Goal: Information Seeking & Learning: Learn about a topic

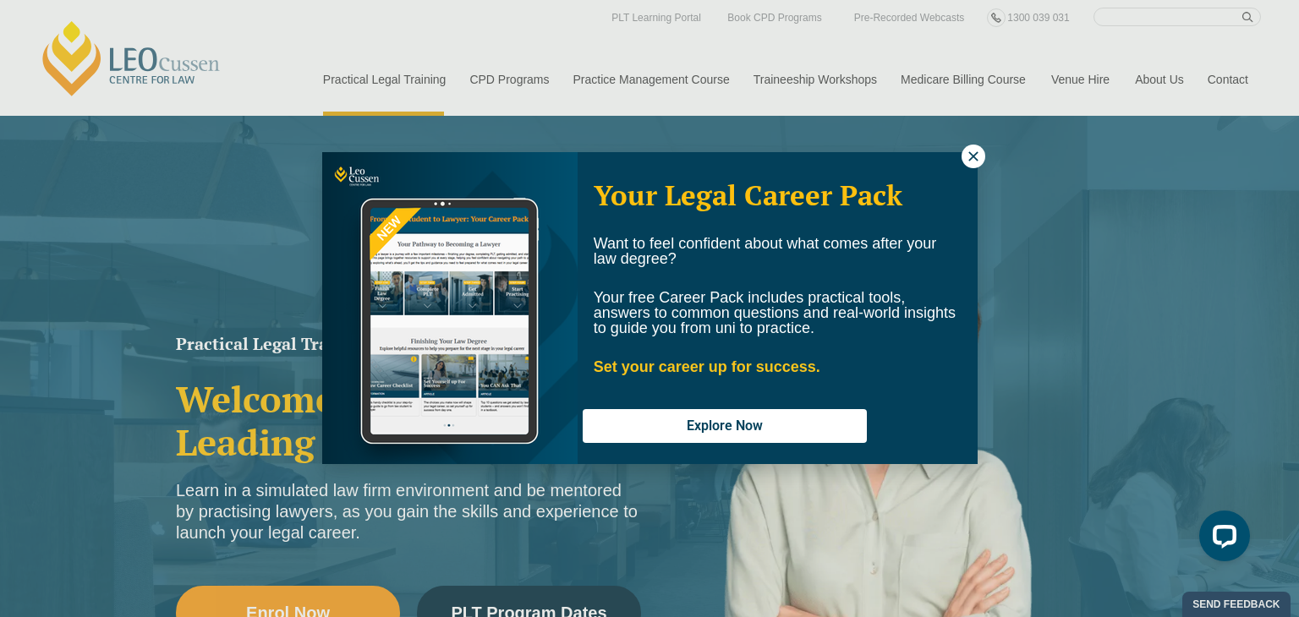
drag, startPoint x: 1294, startPoint y: 41, endPoint x: 1298, endPoint y: 76, distance: 35.8
click at [1286, 76] on div "Your Legal Career Pack Want to feel confident about what comes after your law d…" at bounding box center [649, 308] width 1299 height 617
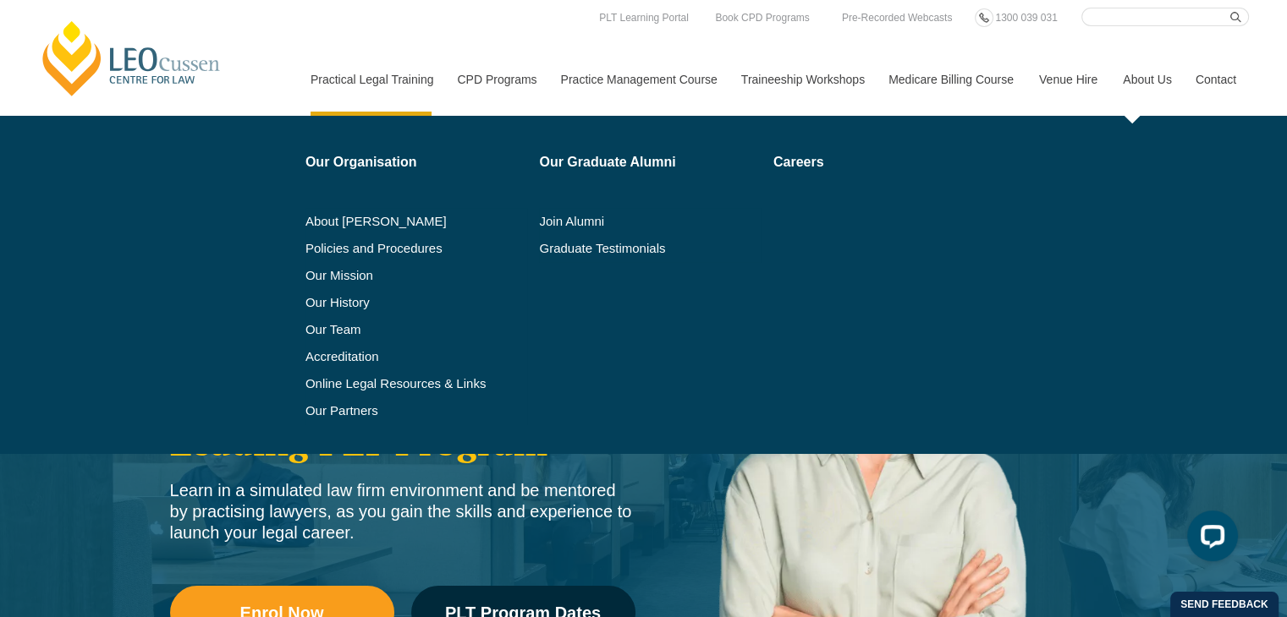
click at [1127, 112] on link "About Us" at bounding box center [1146, 79] width 73 height 73
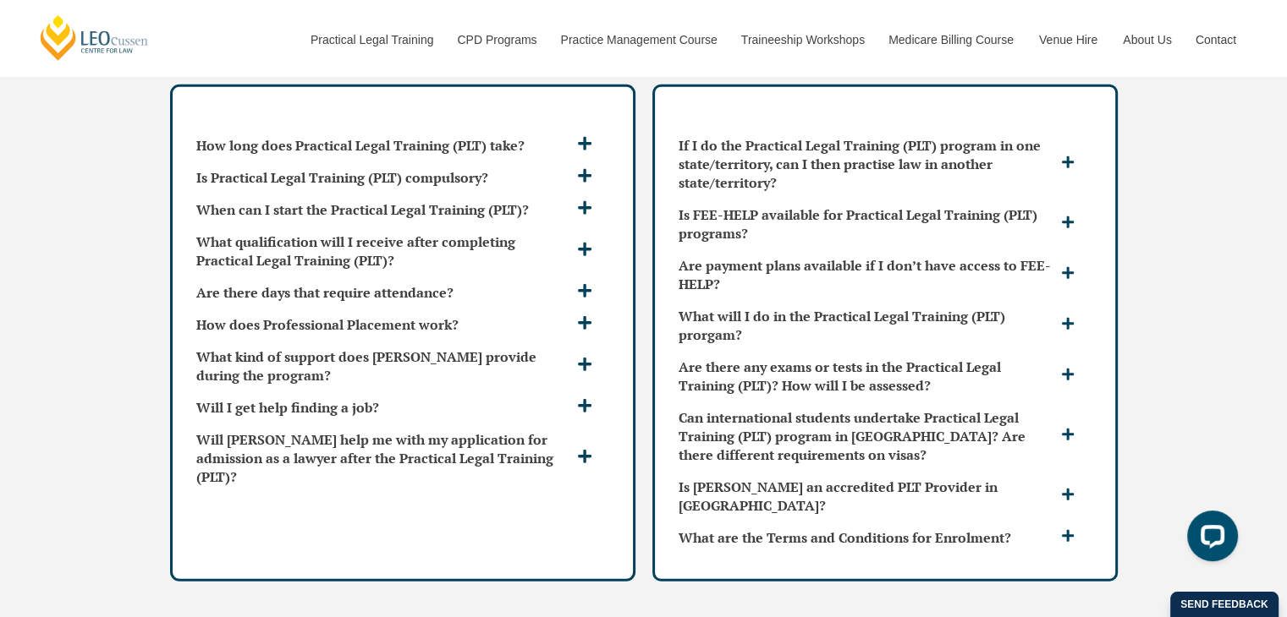
scroll to position [4580, 0]
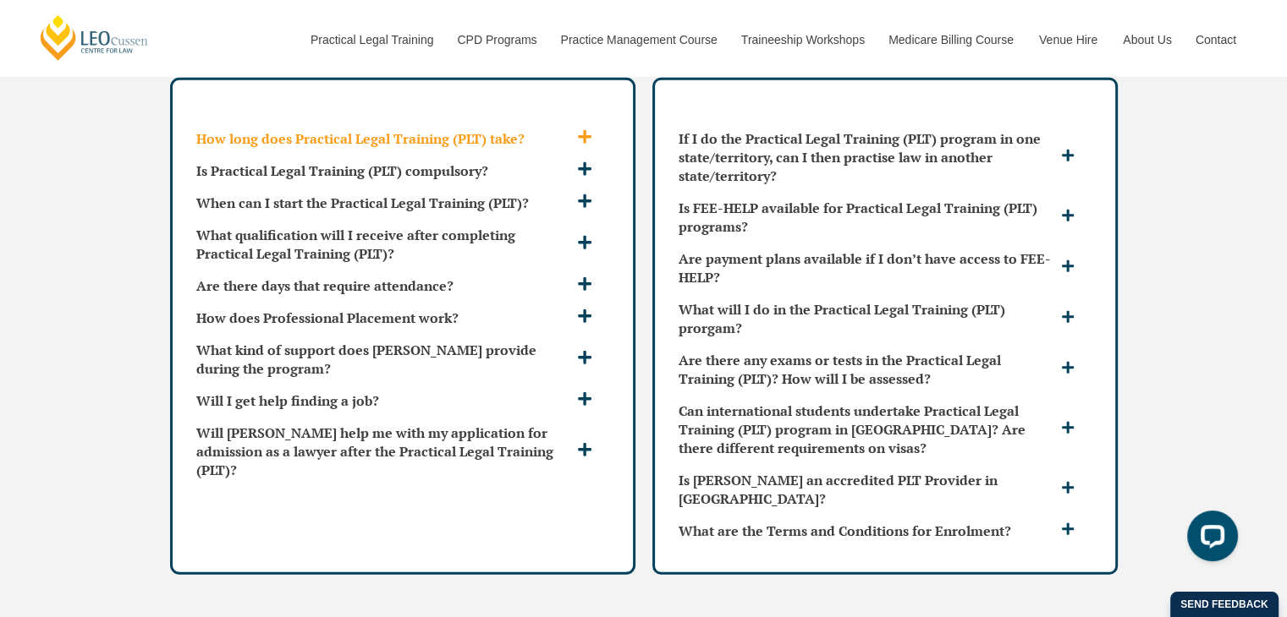
click at [584, 131] on icon at bounding box center [585, 138] width 14 height 14
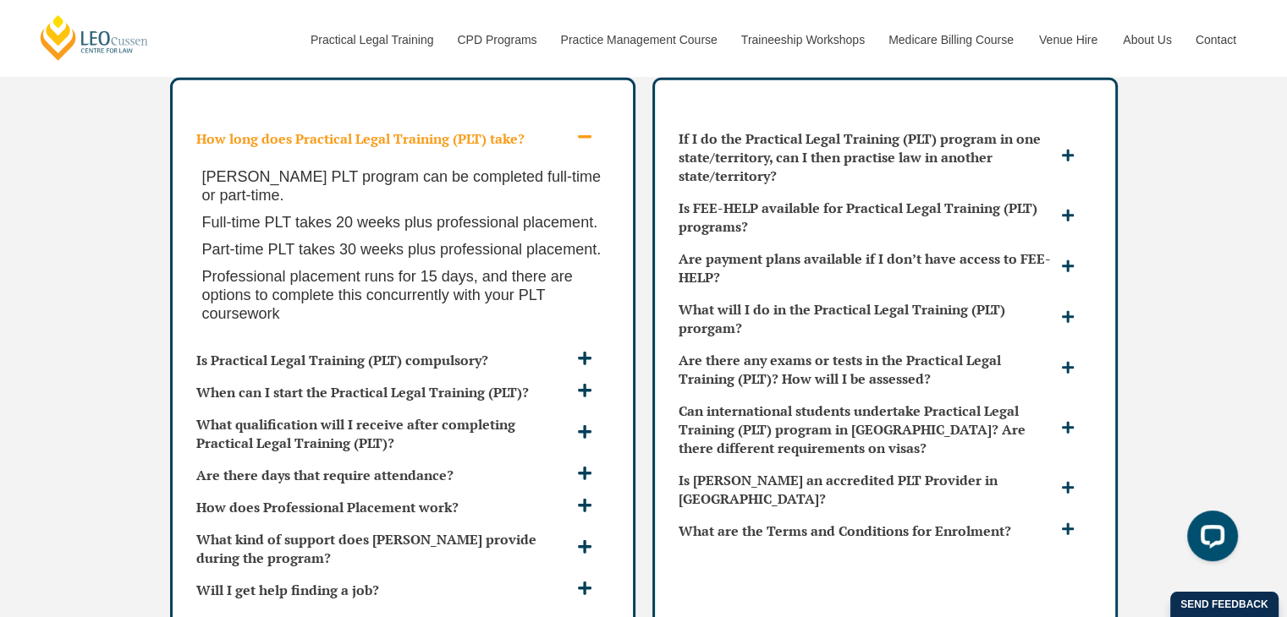
click at [584, 129] on icon at bounding box center [584, 136] width 15 height 15
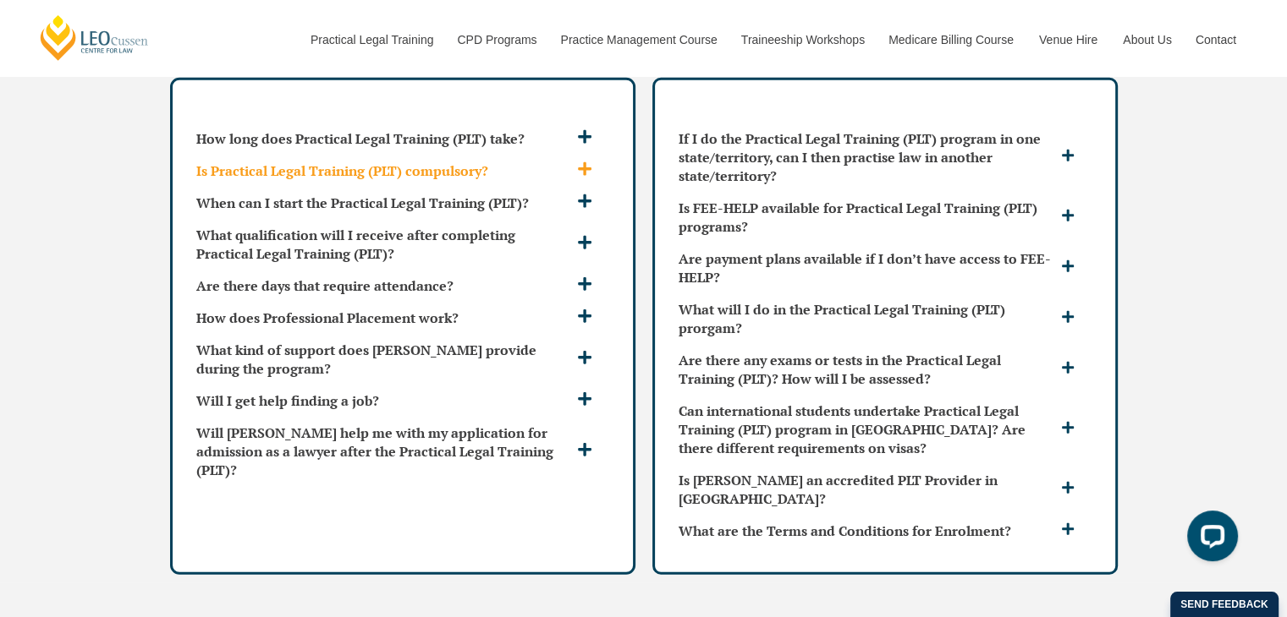
click at [582, 162] on icon at bounding box center [584, 169] width 15 height 15
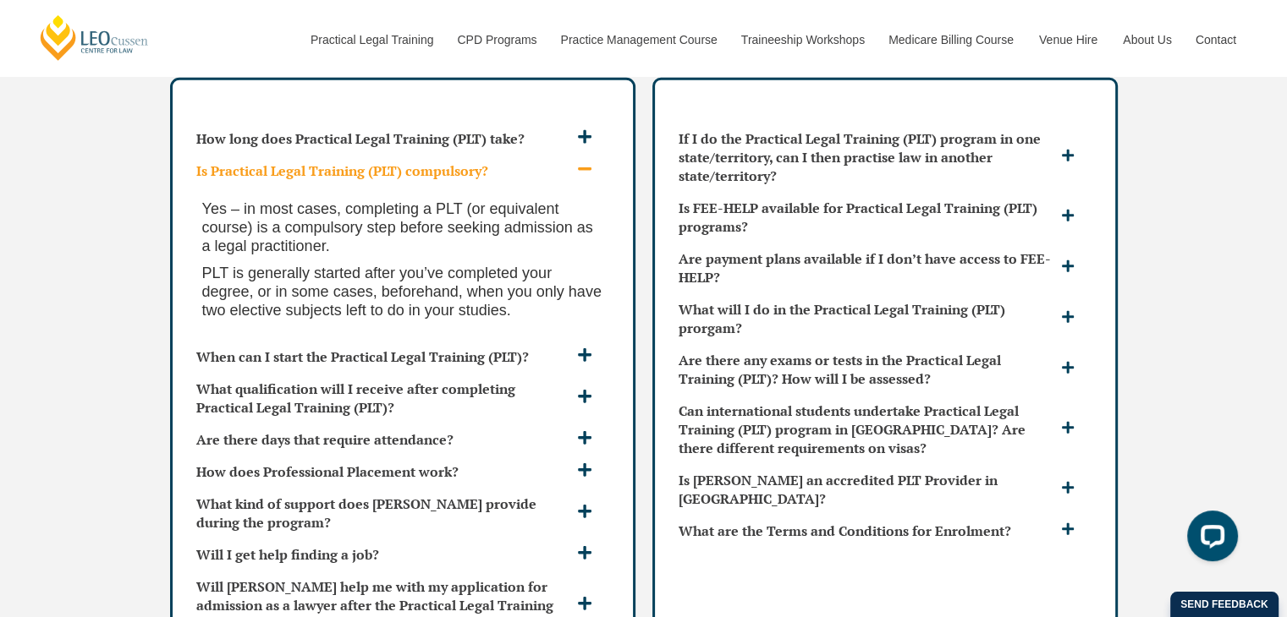
click at [582, 162] on icon at bounding box center [584, 169] width 15 height 15
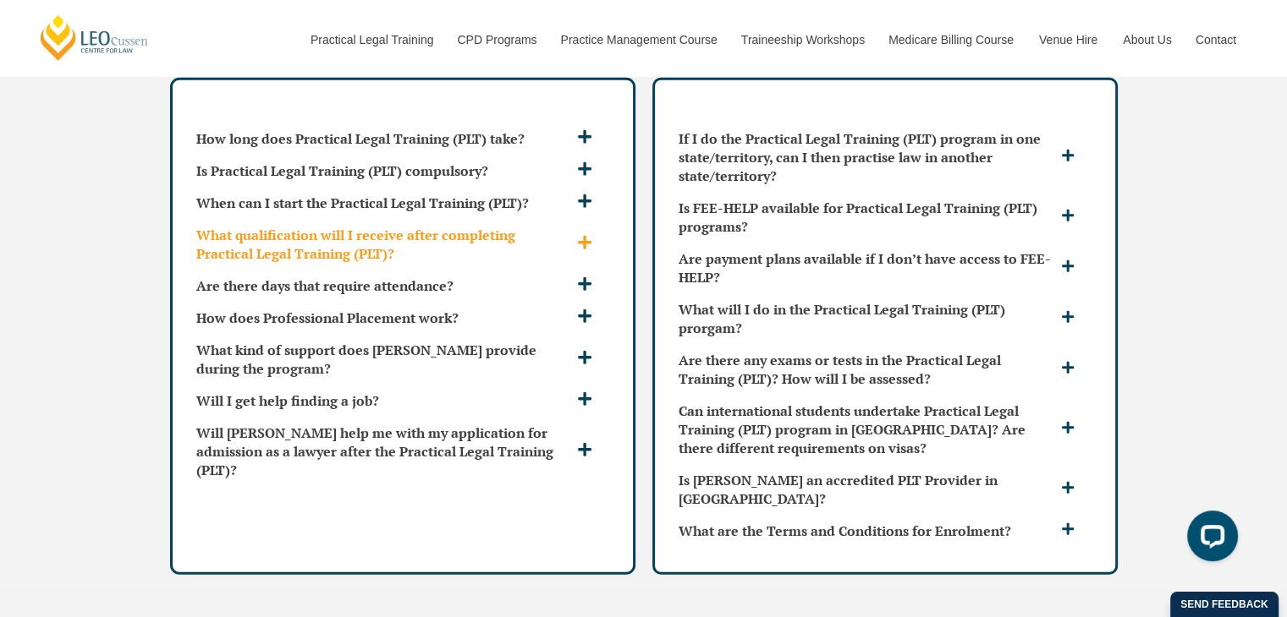
click at [580, 237] on icon at bounding box center [585, 244] width 14 height 14
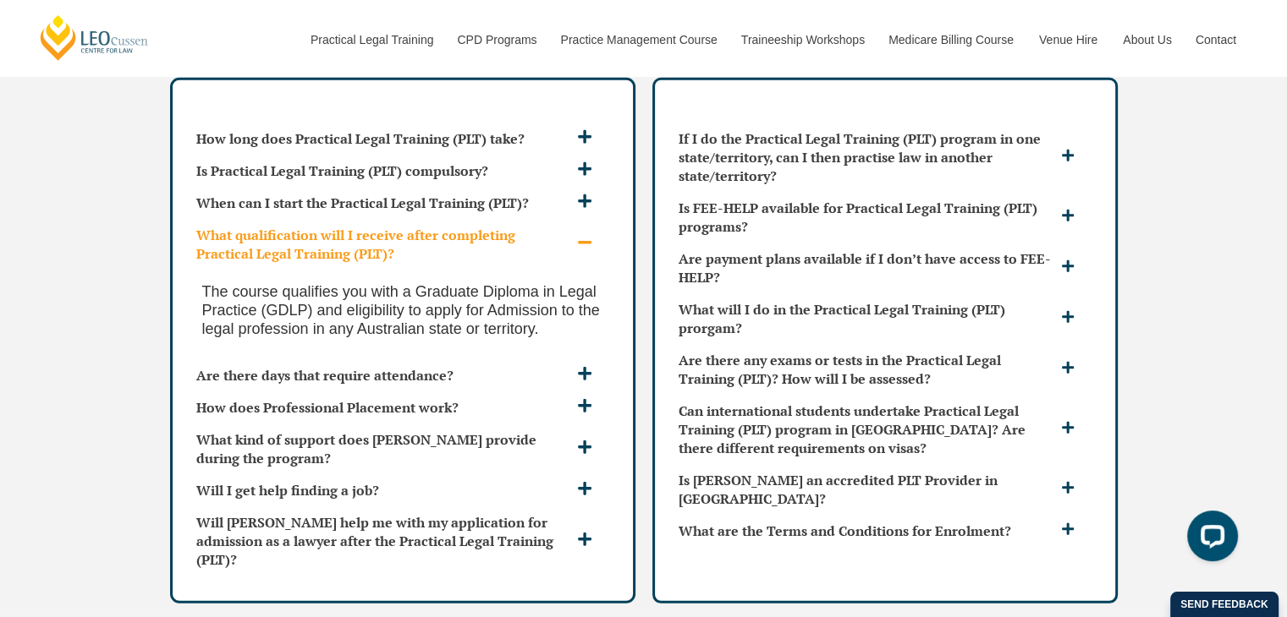
click at [580, 242] on icon at bounding box center [585, 243] width 14 height 3
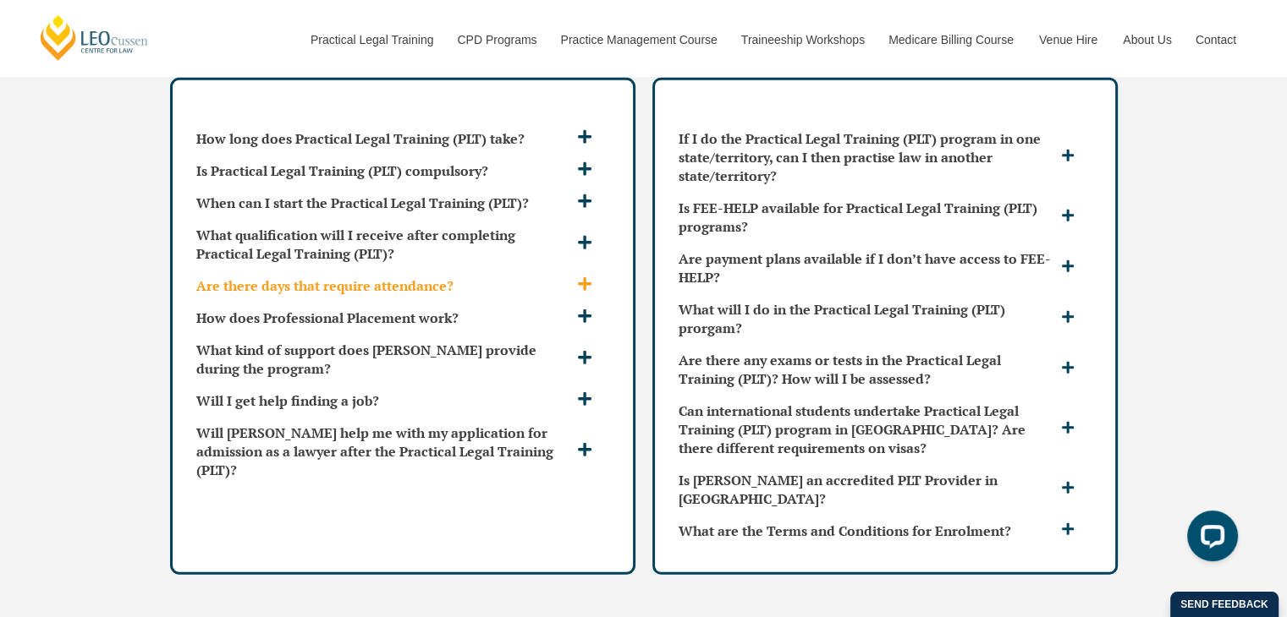
click at [586, 277] on icon at bounding box center [584, 284] width 15 height 15
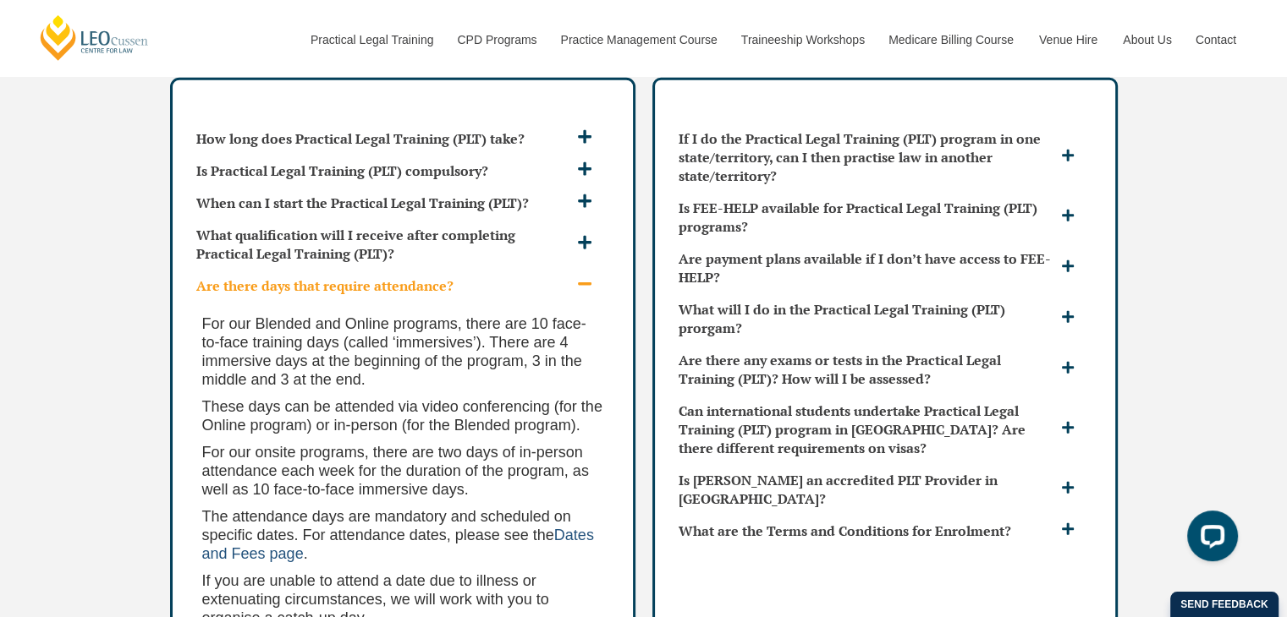
click at [573, 527] on span "Dates and Fees page" at bounding box center [398, 545] width 392 height 36
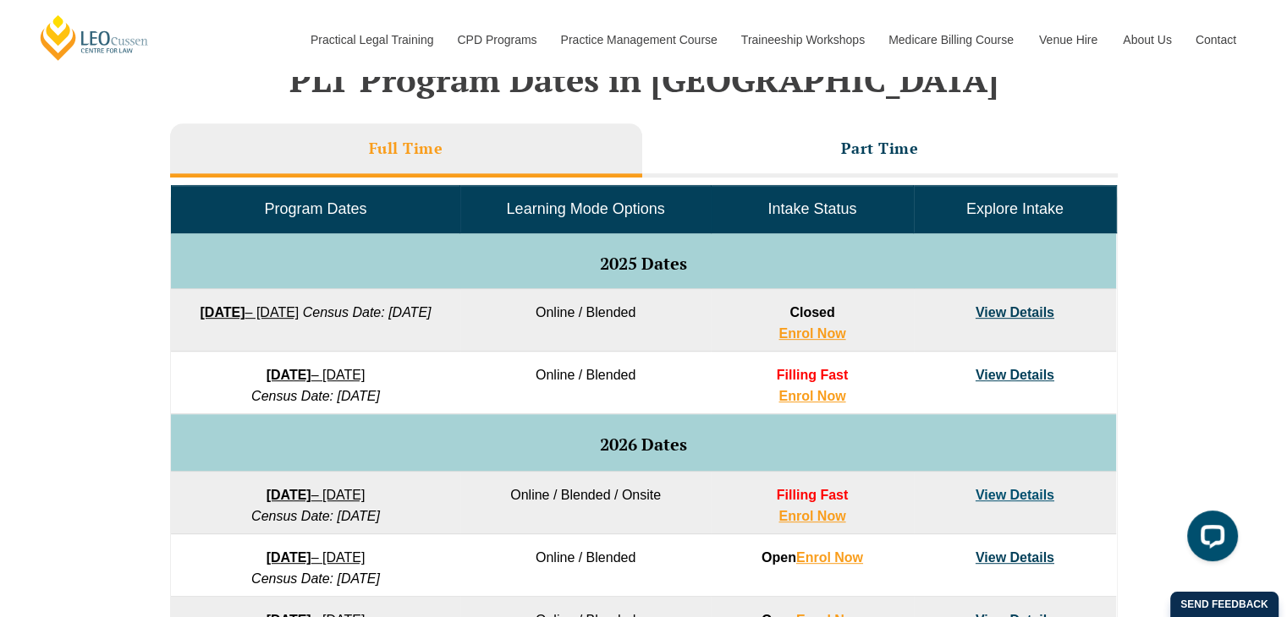
scroll to position [750, 0]
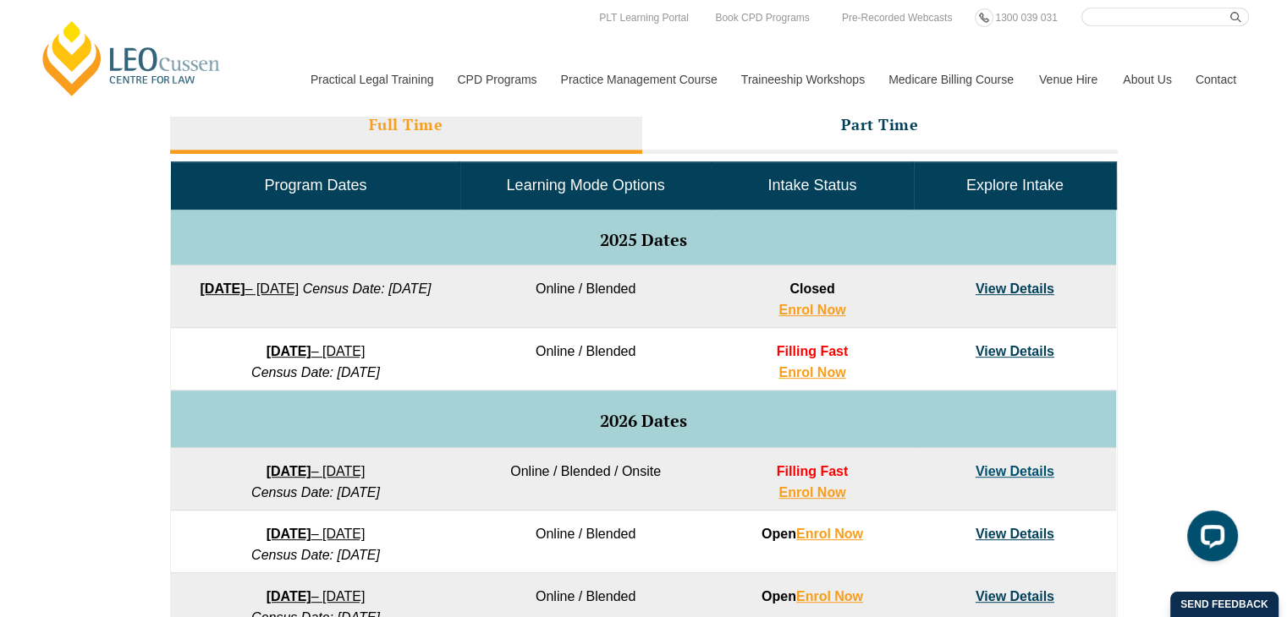
click at [1009, 354] on link "View Details" at bounding box center [1014, 351] width 79 height 14
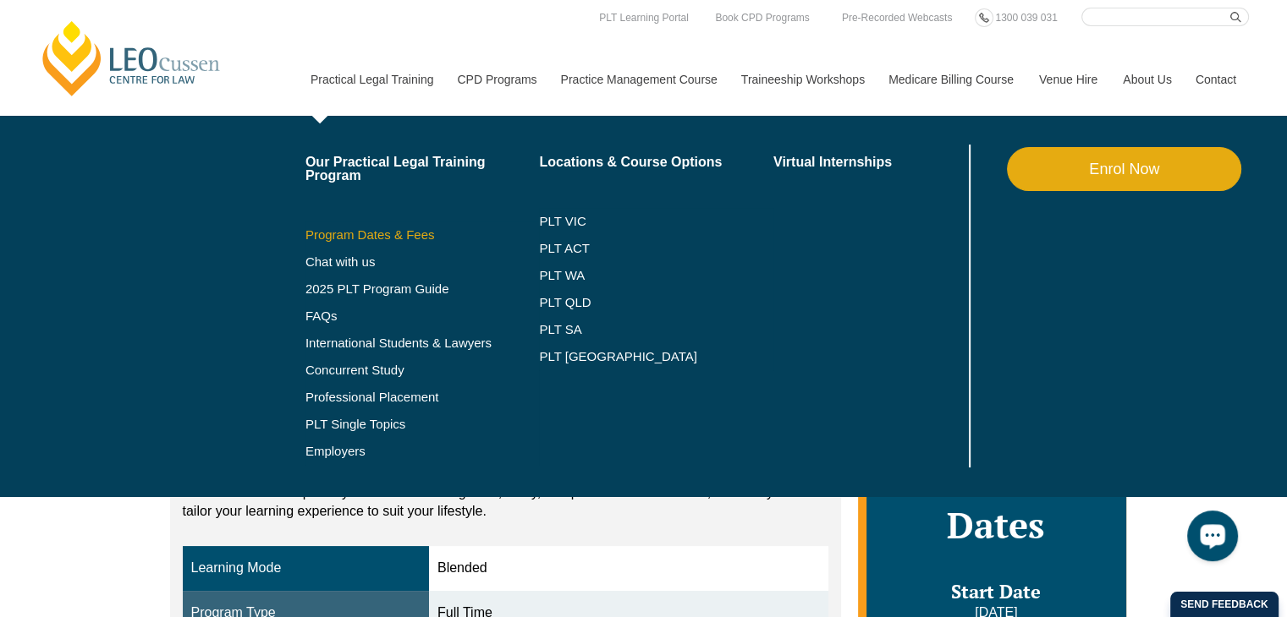
click at [390, 233] on link "Program Dates & Fees" at bounding box center [422, 235] width 234 height 14
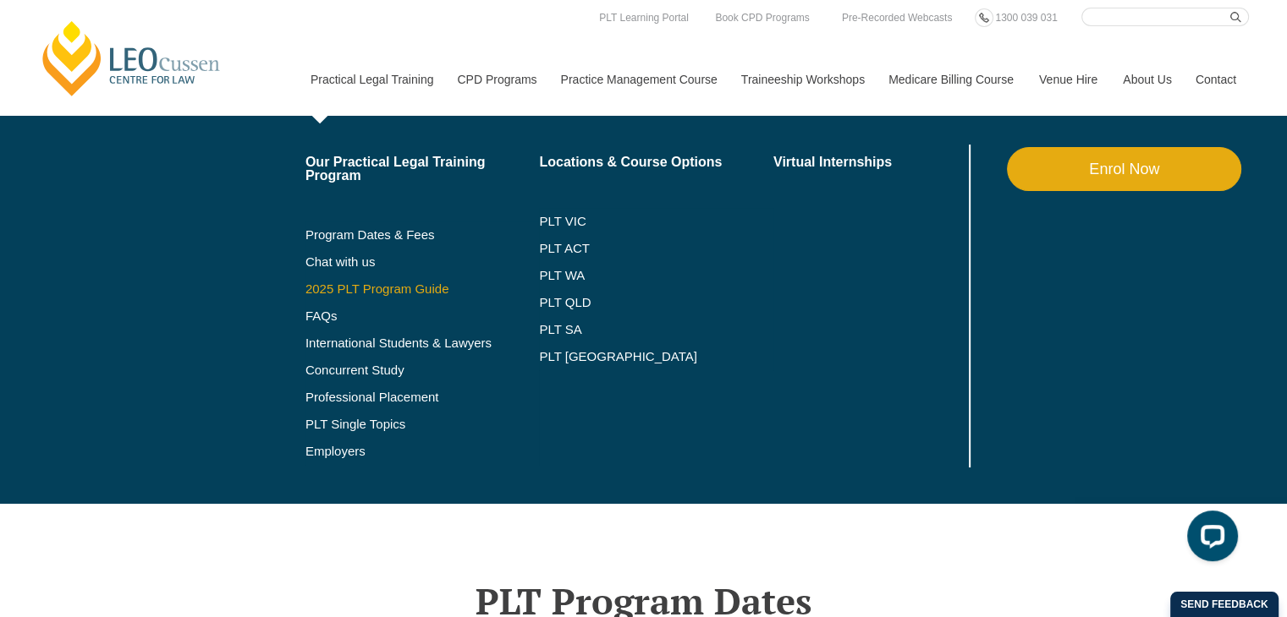
click at [376, 292] on link "2025 PLT Program Guide" at bounding box center [401, 290] width 192 height 14
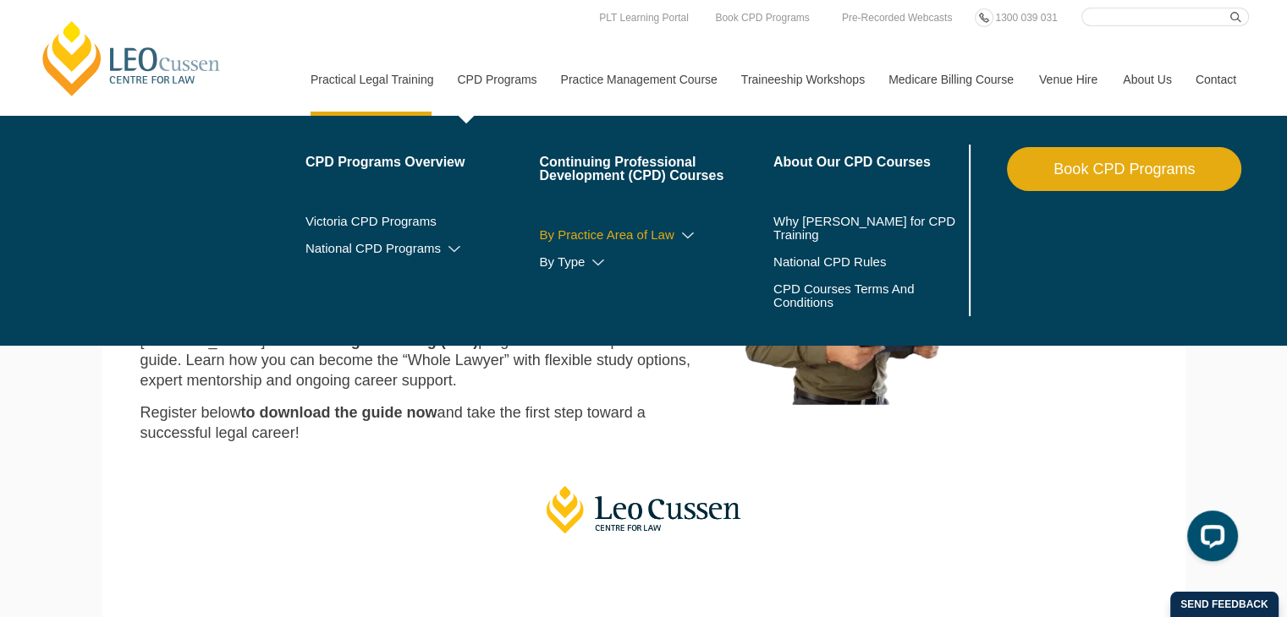
click at [687, 236] on icon at bounding box center [687, 236] width 17 height 12
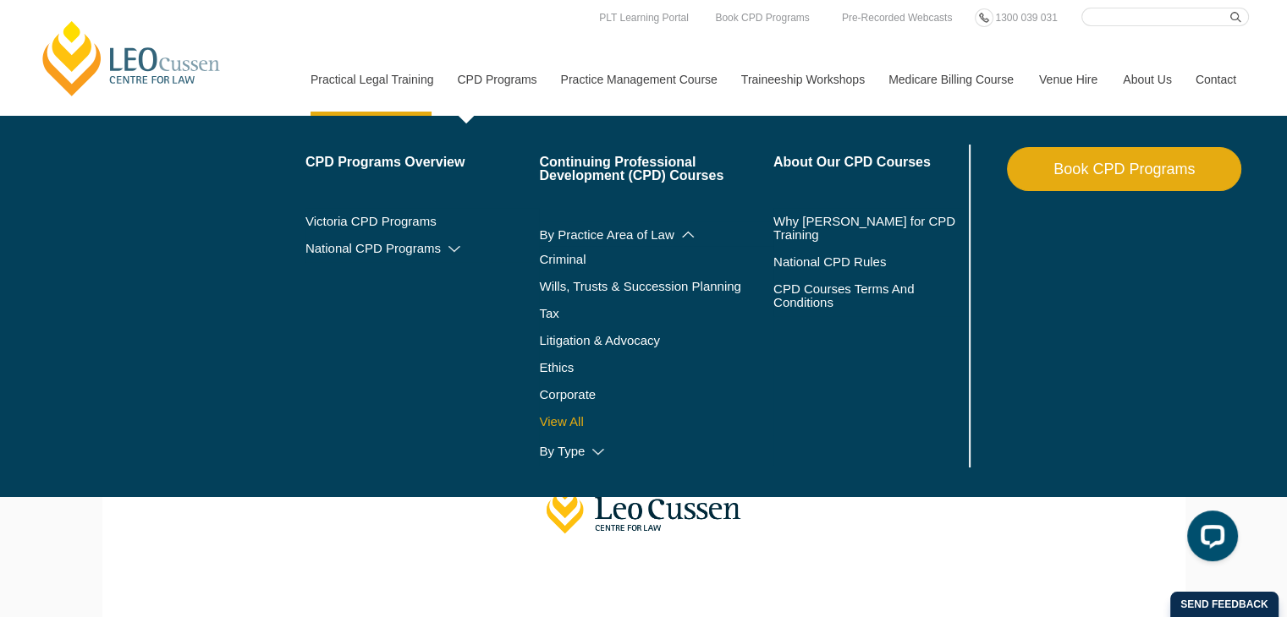
click at [565, 426] on link "View All" at bounding box center [656, 422] width 234 height 14
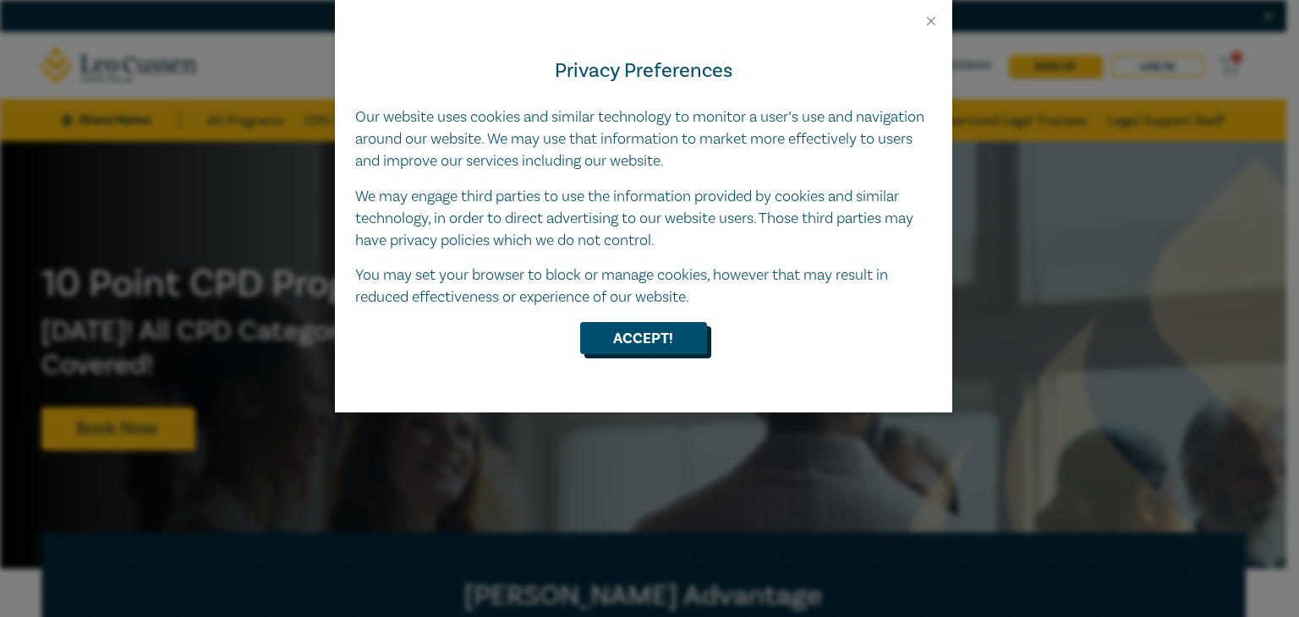
click at [657, 332] on button "Accept!" at bounding box center [643, 338] width 127 height 32
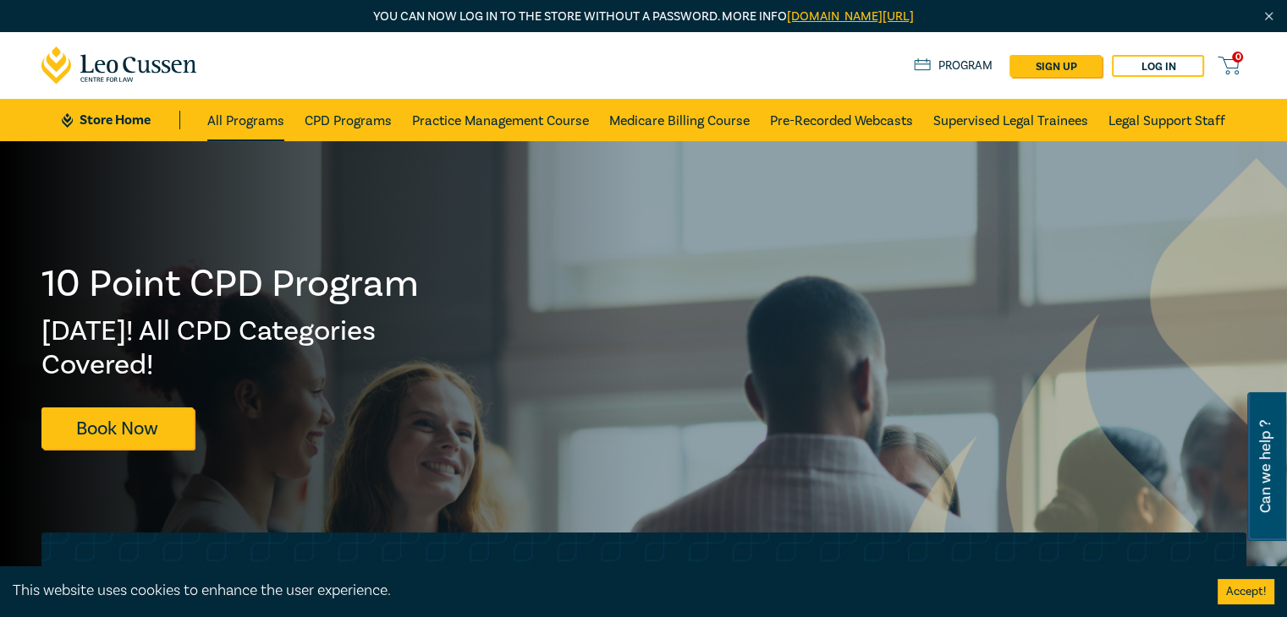
click at [256, 122] on link "All Programs" at bounding box center [245, 120] width 77 height 42
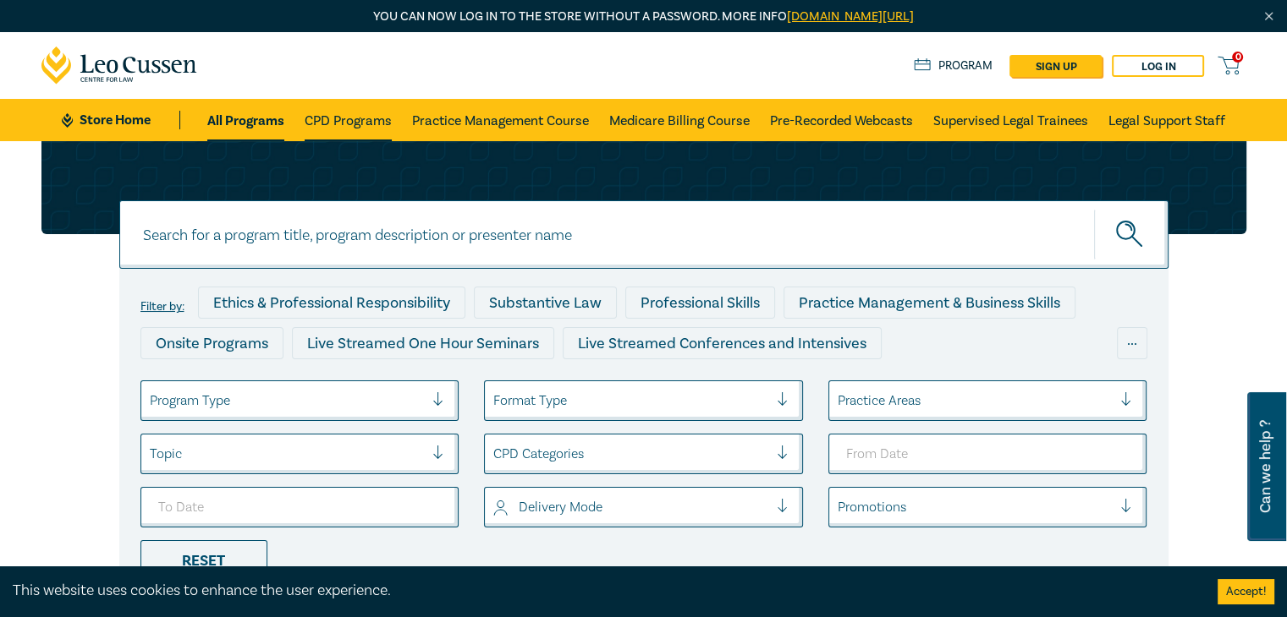
click at [337, 118] on link "CPD Programs" at bounding box center [348, 120] width 87 height 42
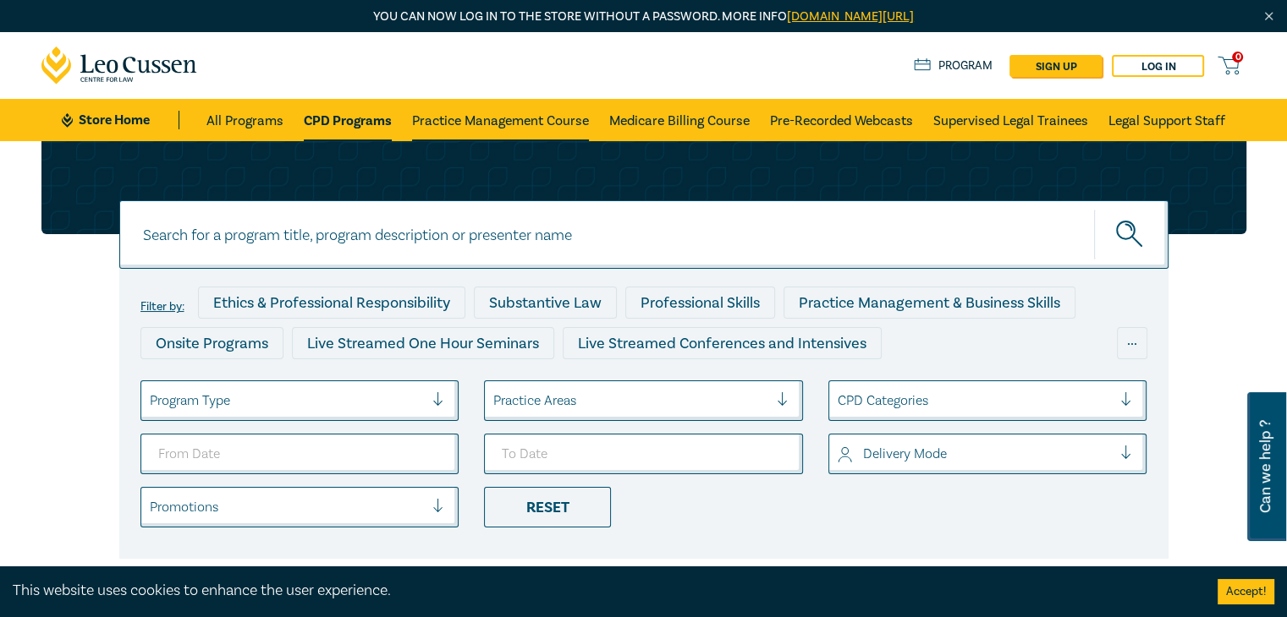
click at [497, 122] on link "Practice Management Course" at bounding box center [500, 120] width 177 height 42
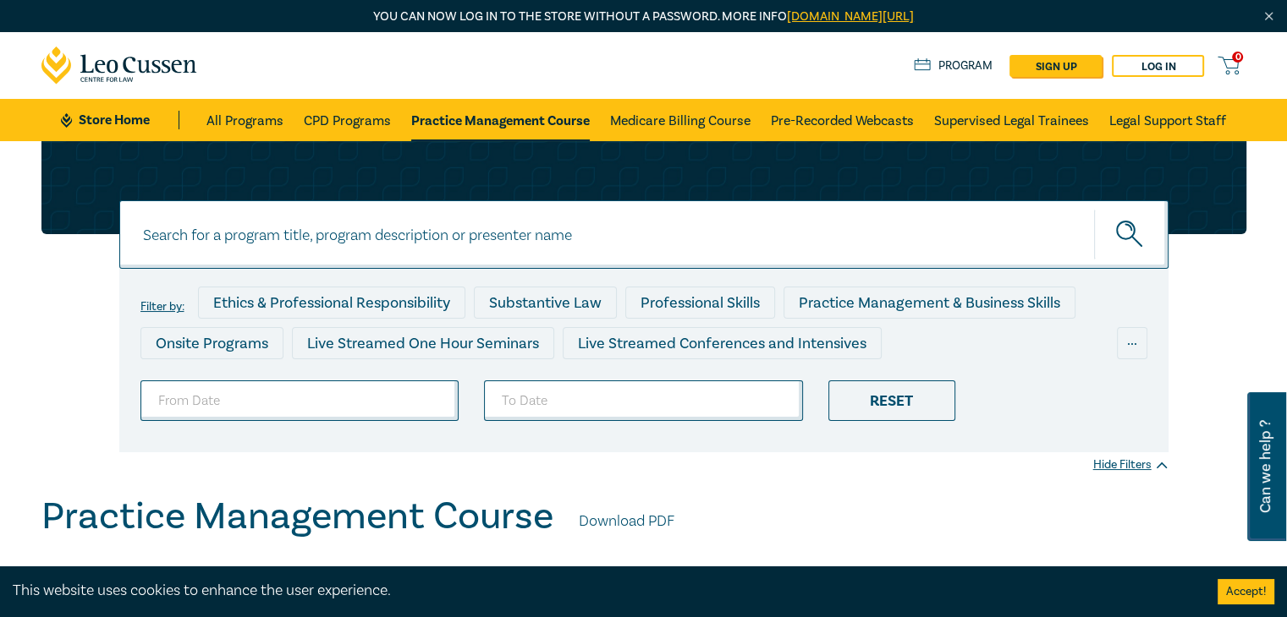
click at [484, 117] on link "Practice Management Course" at bounding box center [500, 120] width 178 height 42
click at [106, 120] on link "Store Home" at bounding box center [120, 120] width 118 height 19
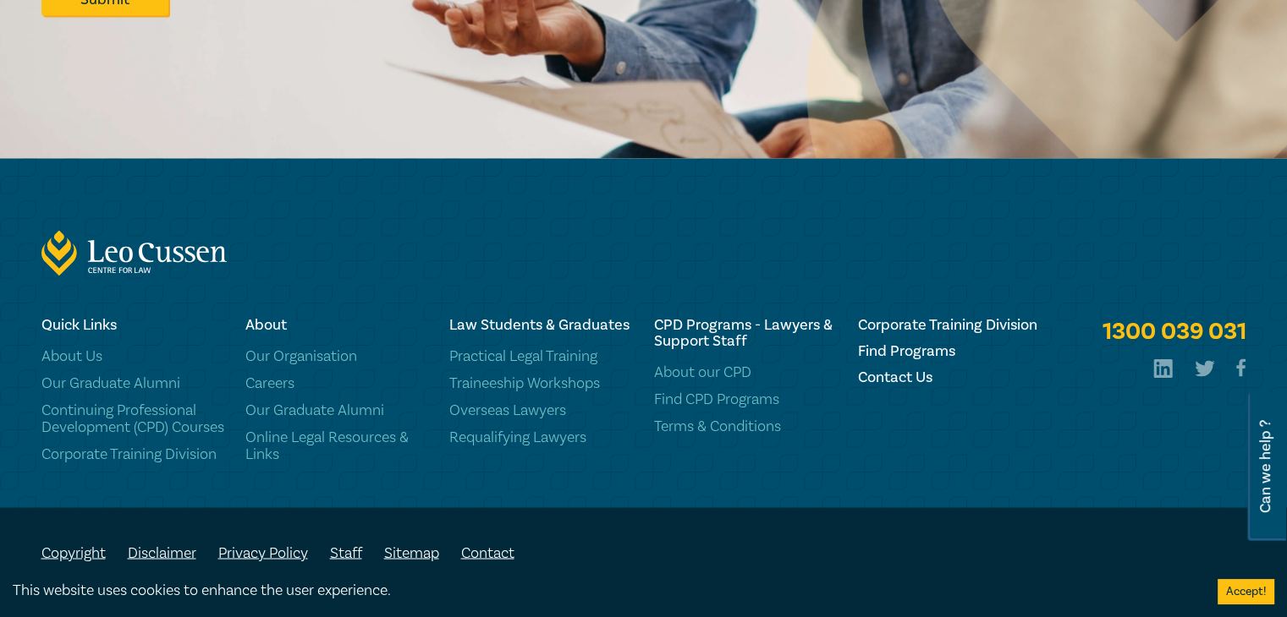
scroll to position [2728, 0]
click at [82, 348] on link "About Us" at bounding box center [133, 356] width 184 height 17
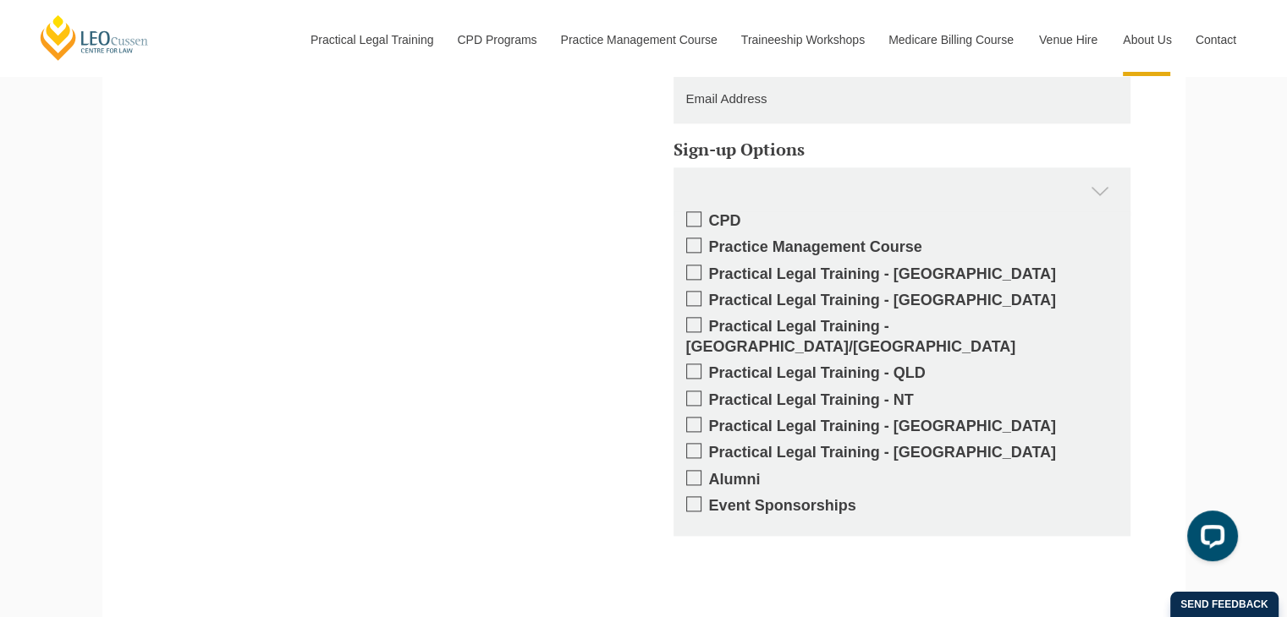
scroll to position [2192, 0]
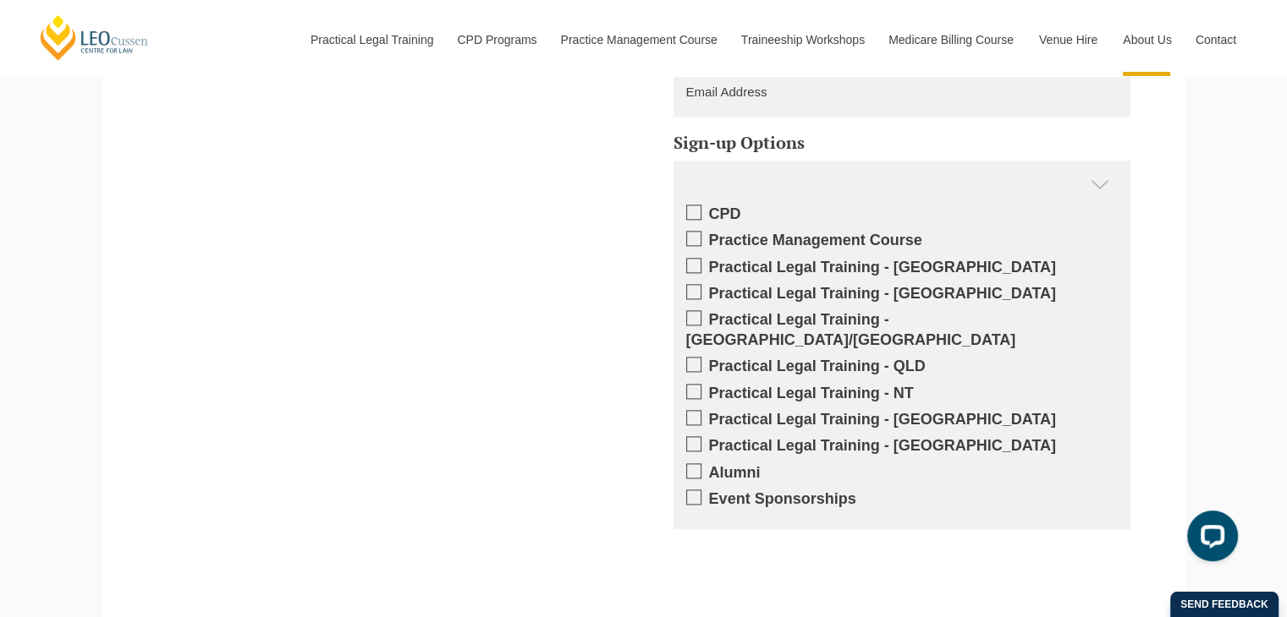
click at [690, 258] on span at bounding box center [693, 265] width 15 height 15
click at [709, 261] on input "Practical Legal Training - VIC" at bounding box center [709, 261] width 0 height 0
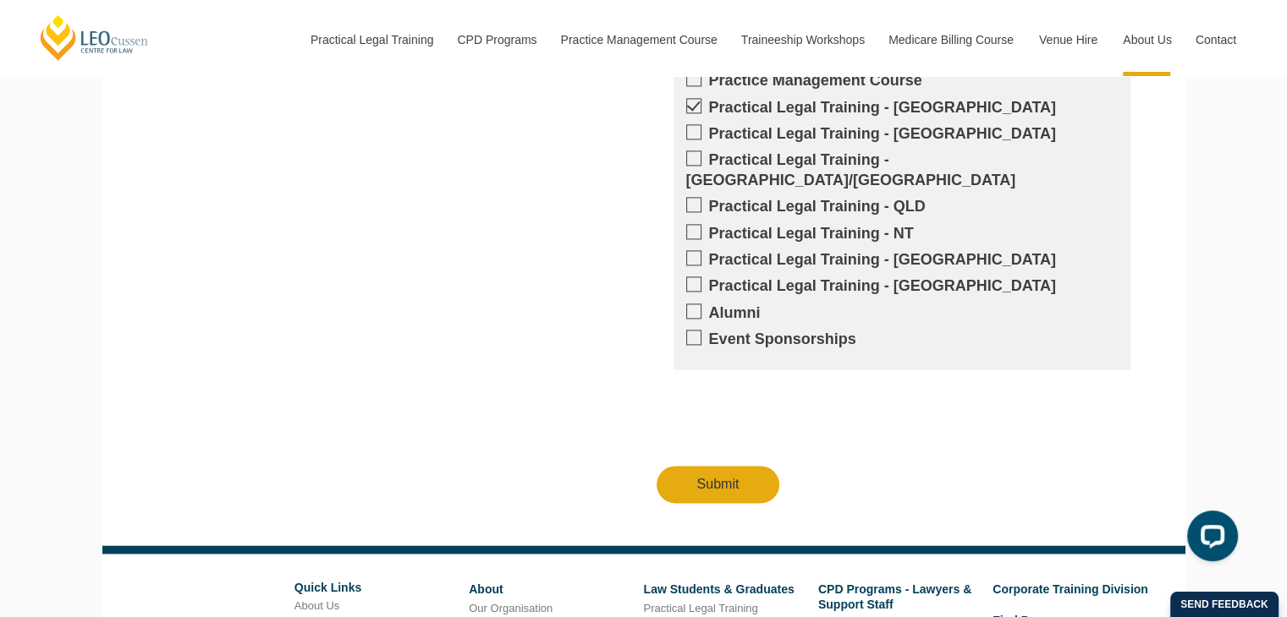
scroll to position [2548, 0]
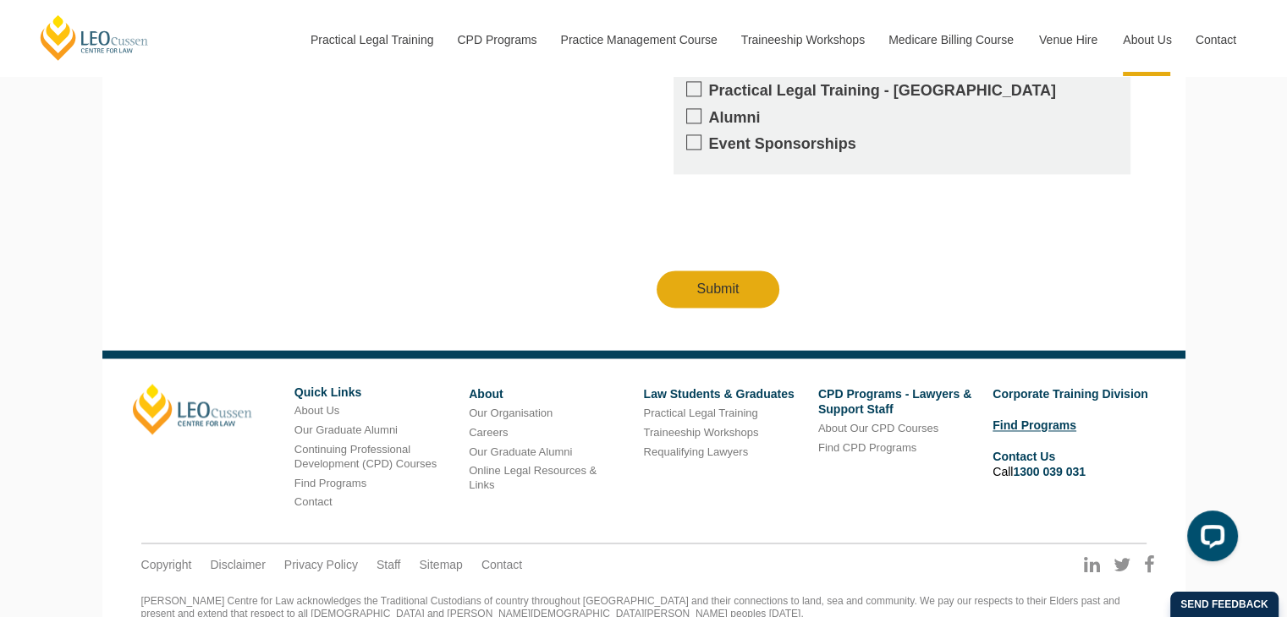
click at [1039, 419] on link "Find Programs" at bounding box center [1034, 426] width 84 height 14
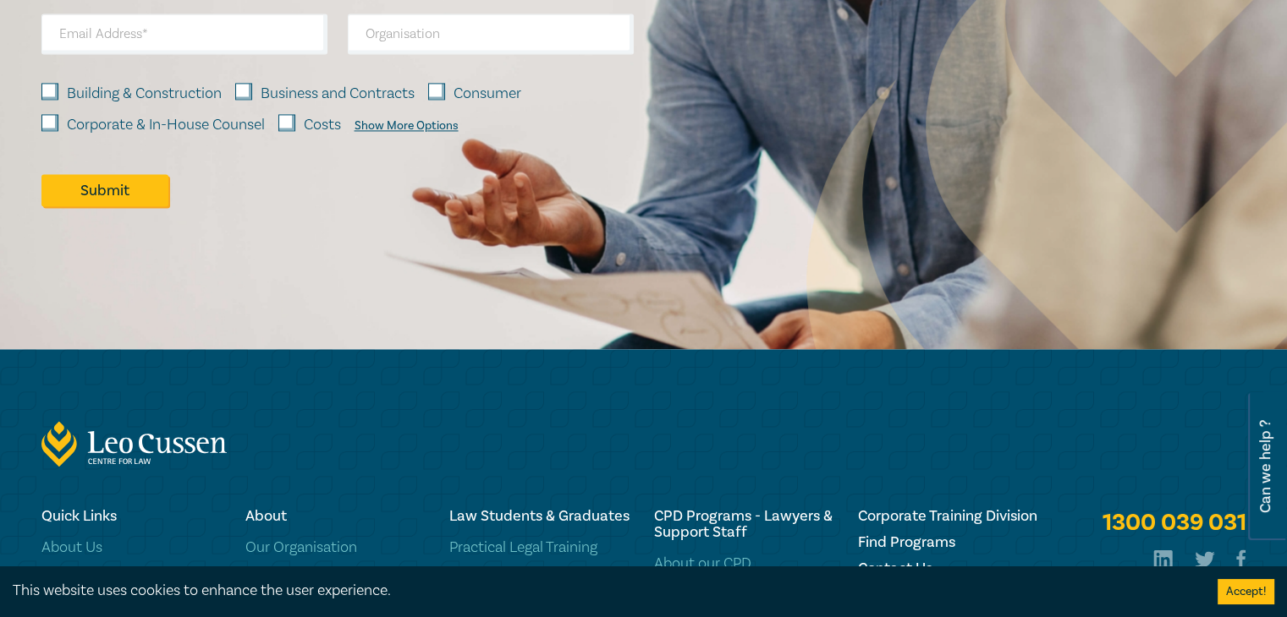
scroll to position [2728, 0]
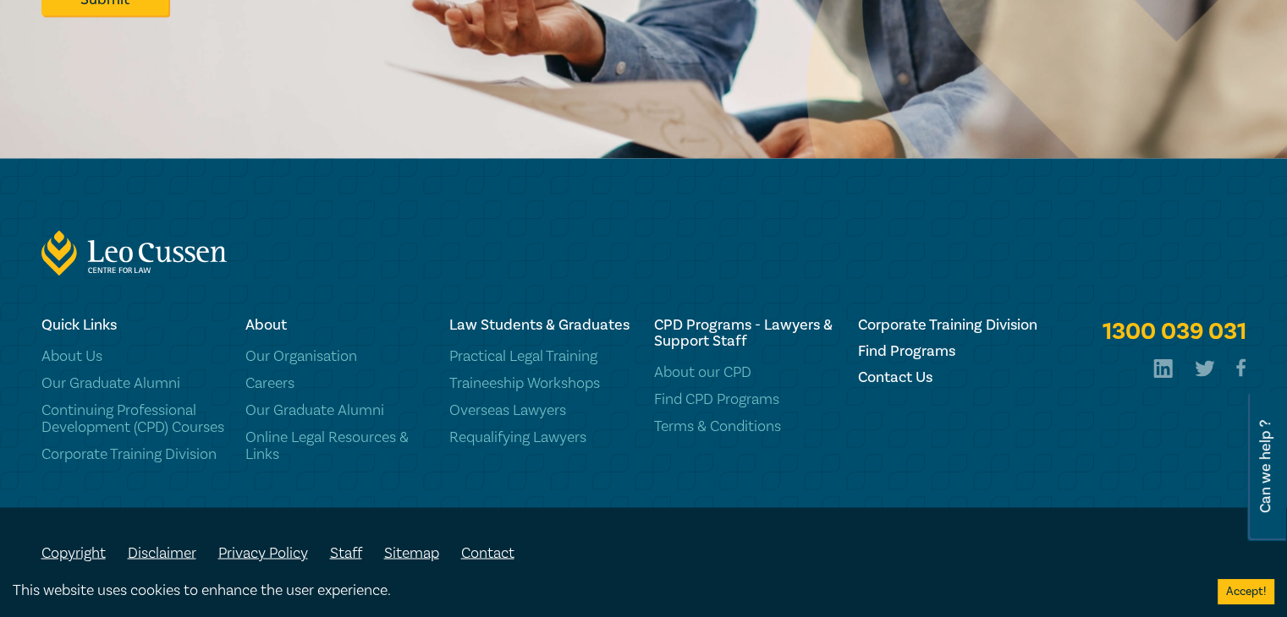
click at [1246, 593] on button "Accept!" at bounding box center [1245, 591] width 57 height 25
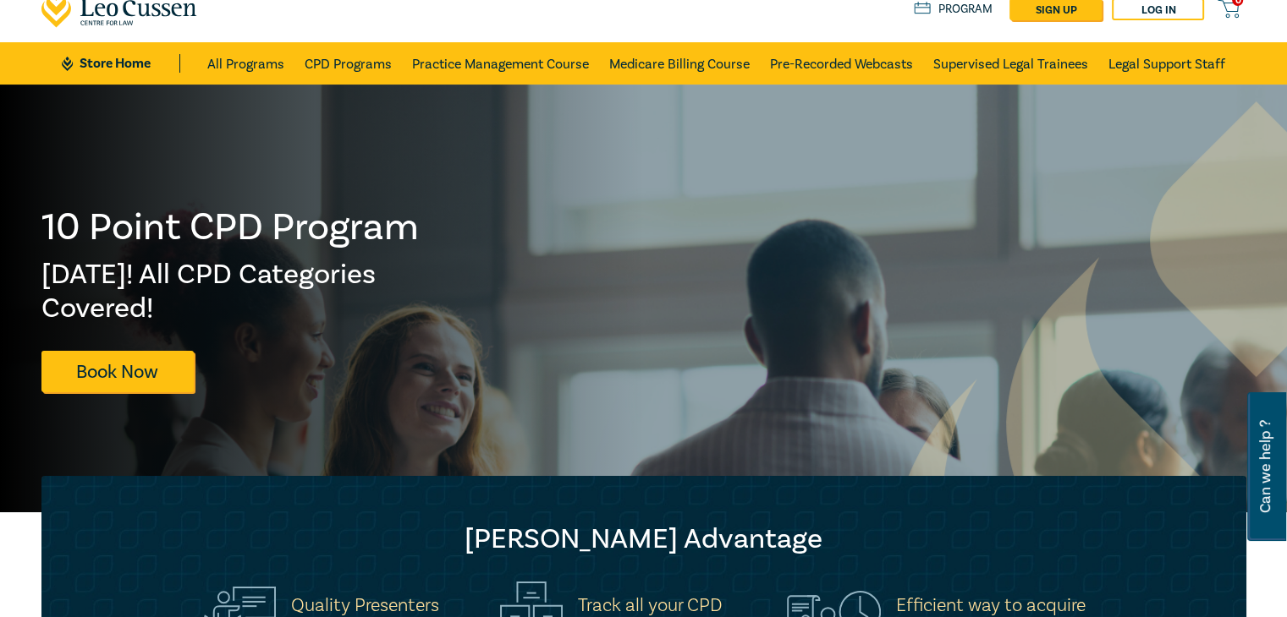
scroll to position [0, 0]
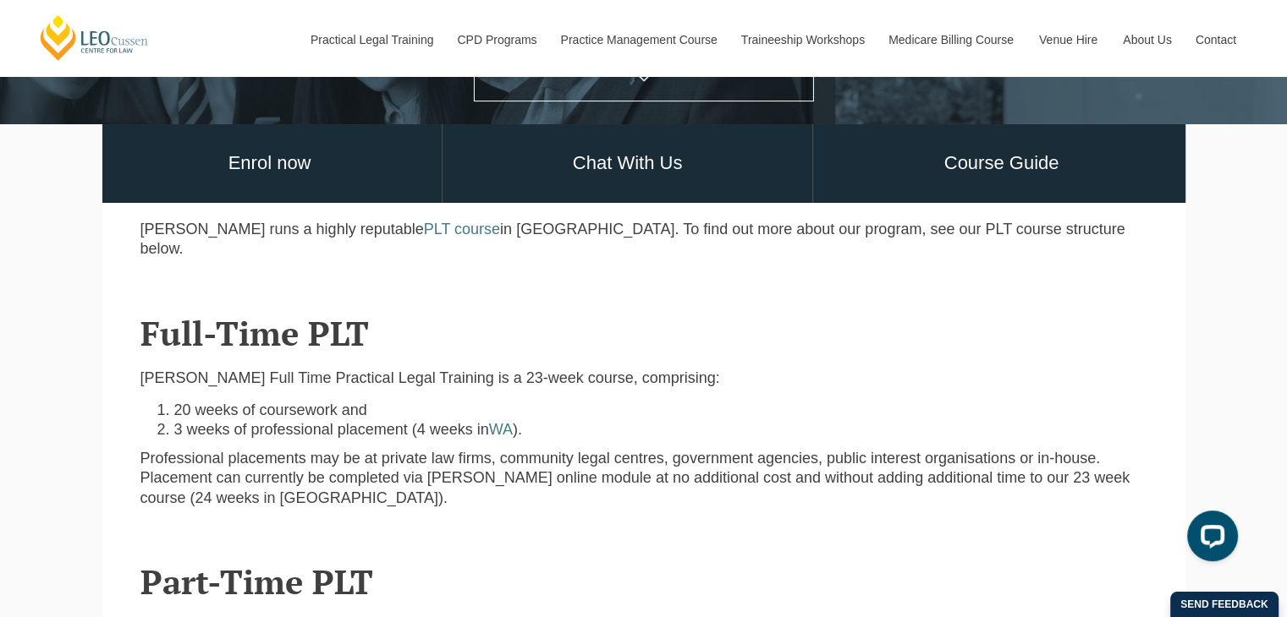
scroll to position [441, 0]
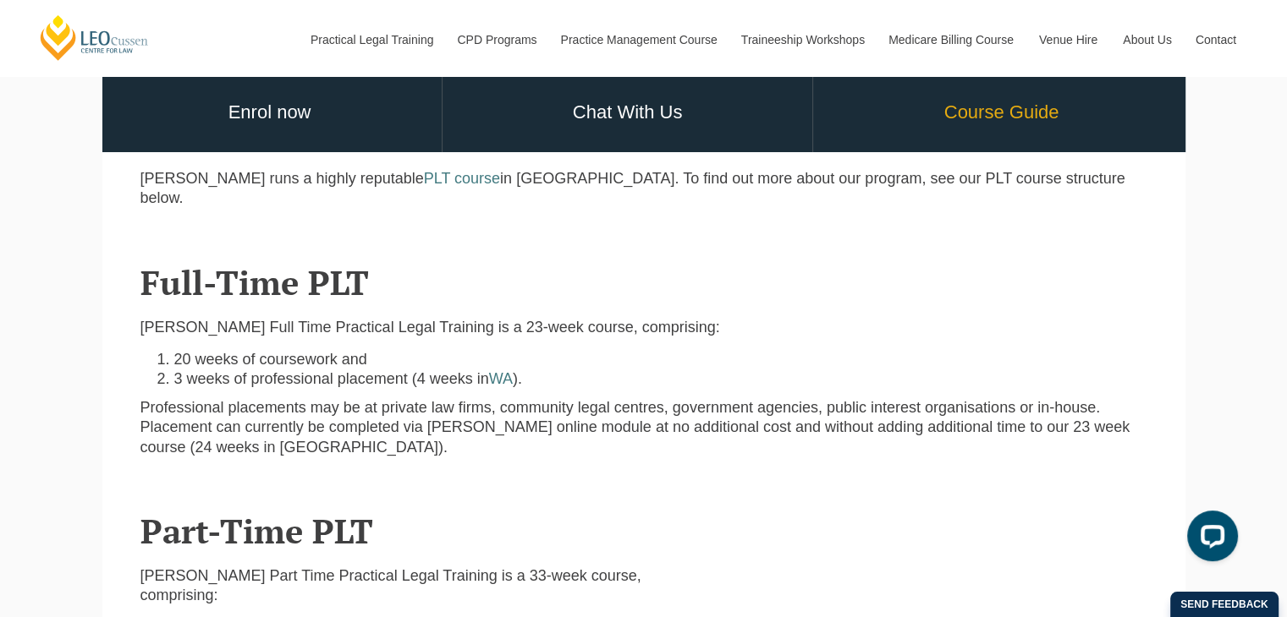
click at [1026, 115] on link "Course Guide" at bounding box center [1001, 113] width 376 height 79
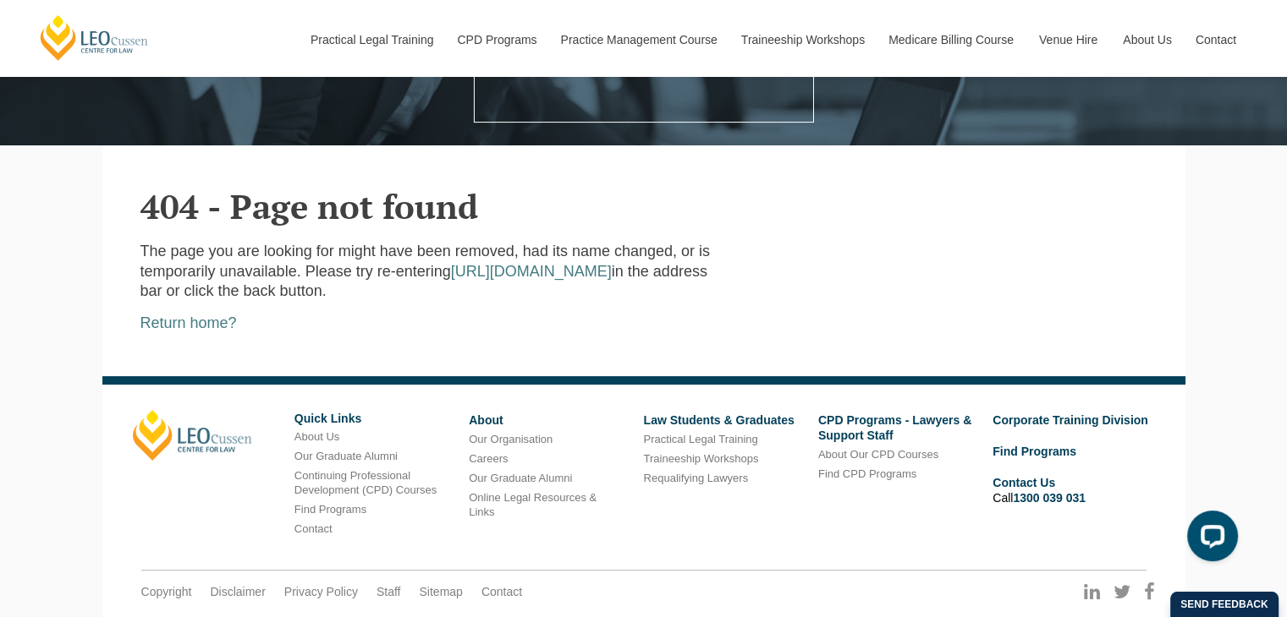
scroll to position [370, 0]
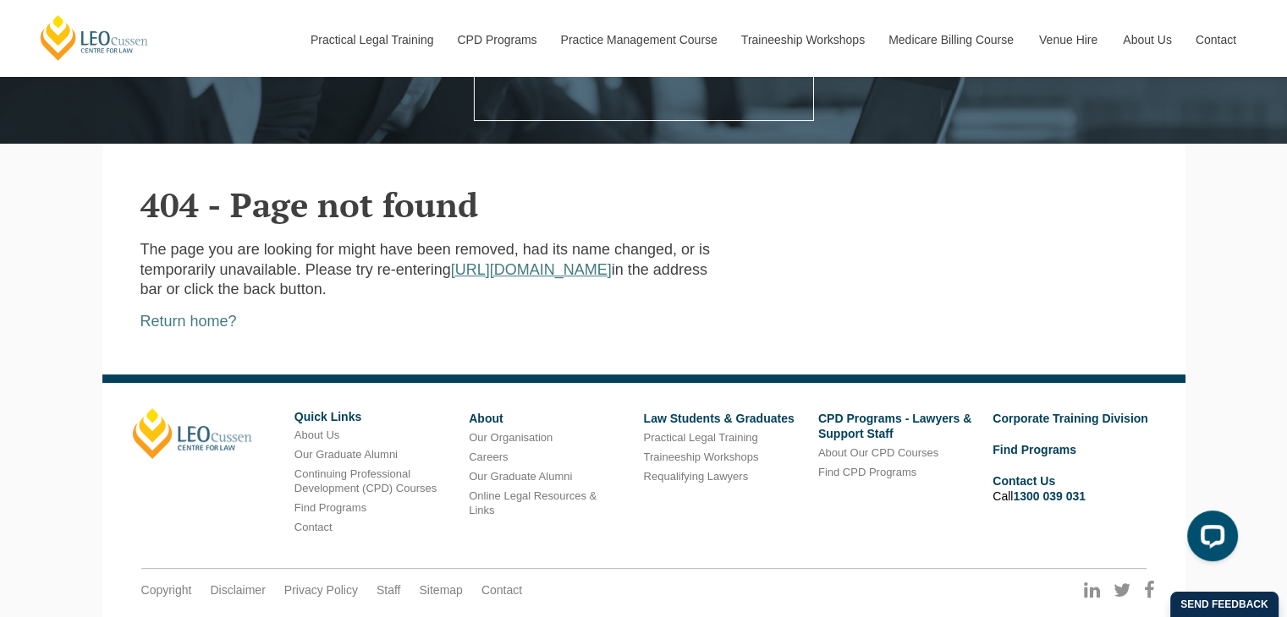
click at [606, 274] on link "https://www.leocussen.edu.au" at bounding box center [531, 269] width 161 height 17
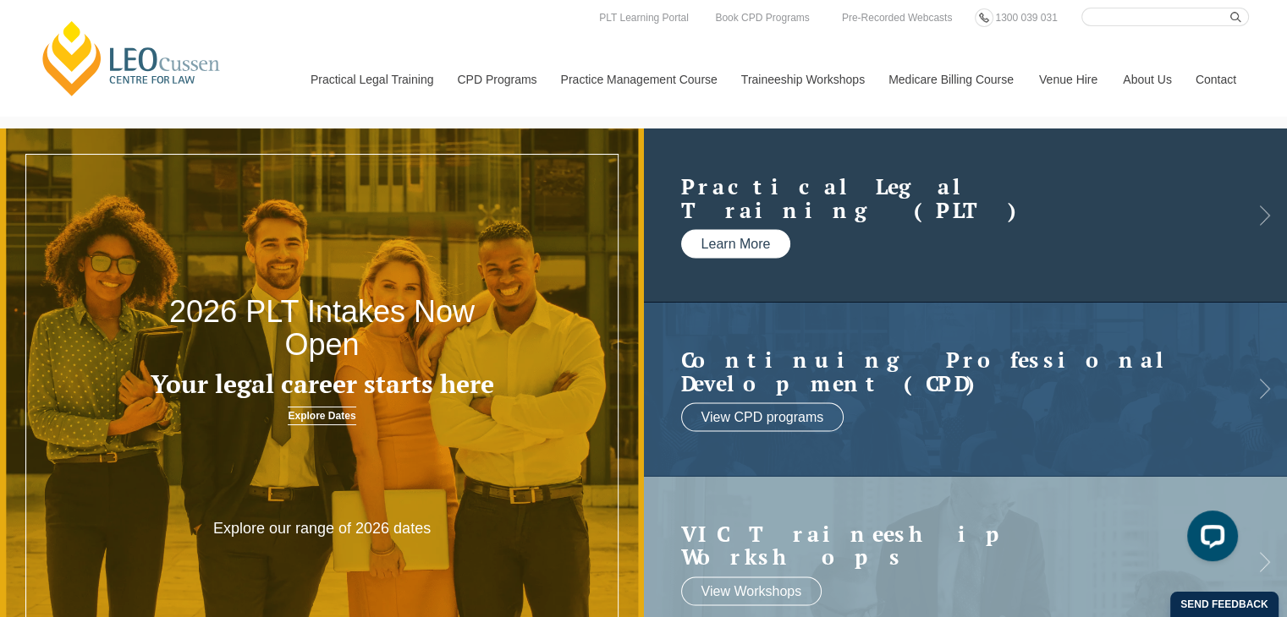
click at [758, 255] on link "Learn More" at bounding box center [736, 244] width 110 height 29
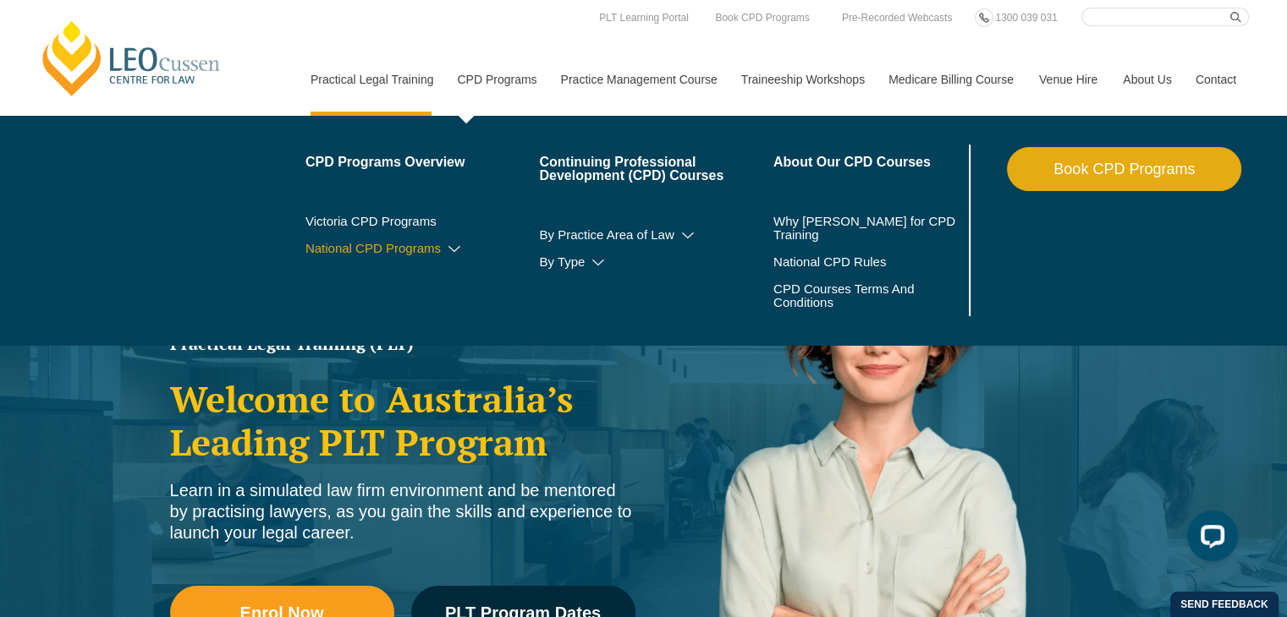
click at [455, 247] on icon at bounding box center [454, 250] width 17 height 12
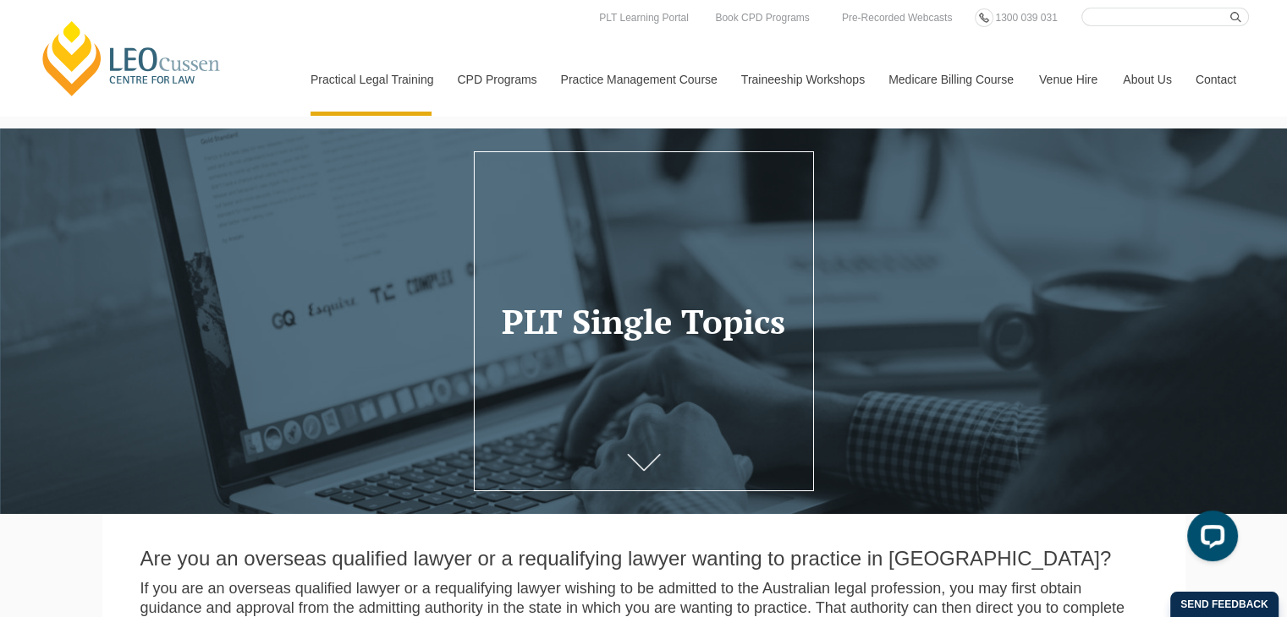
click at [1127, 20] on input "Search here" at bounding box center [1164, 17] width 167 height 19
type input "topics cover"
click at [1233, 14] on icon "submit" at bounding box center [1235, 17] width 11 height 11
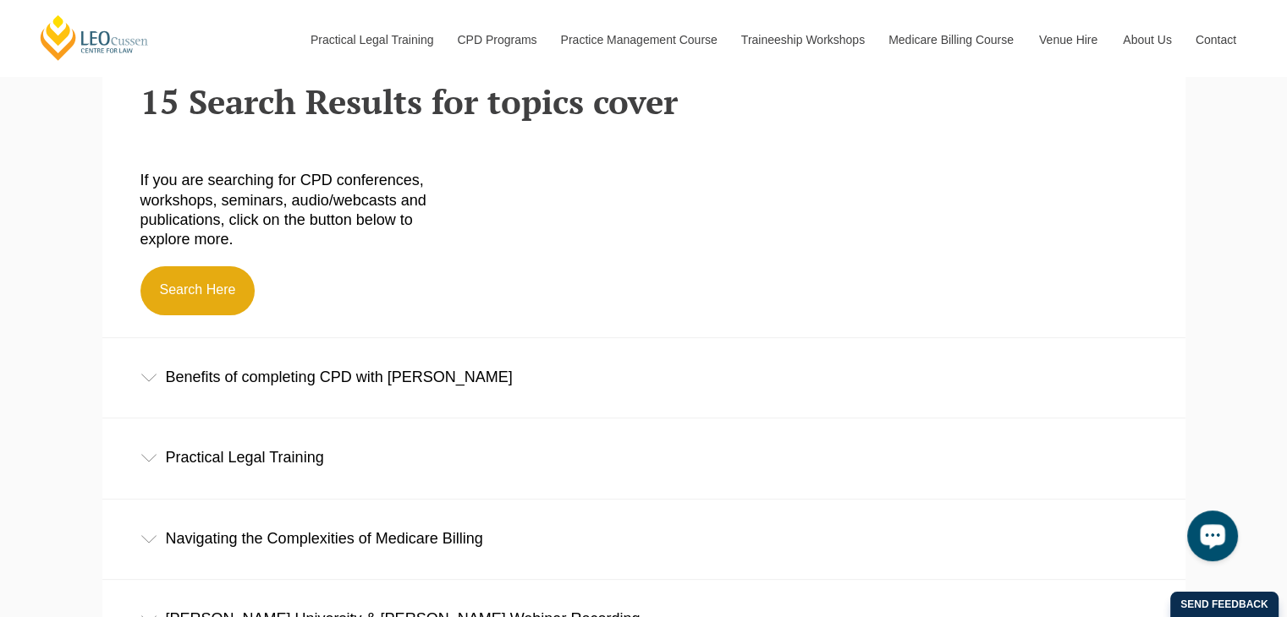
scroll to position [508, 0]
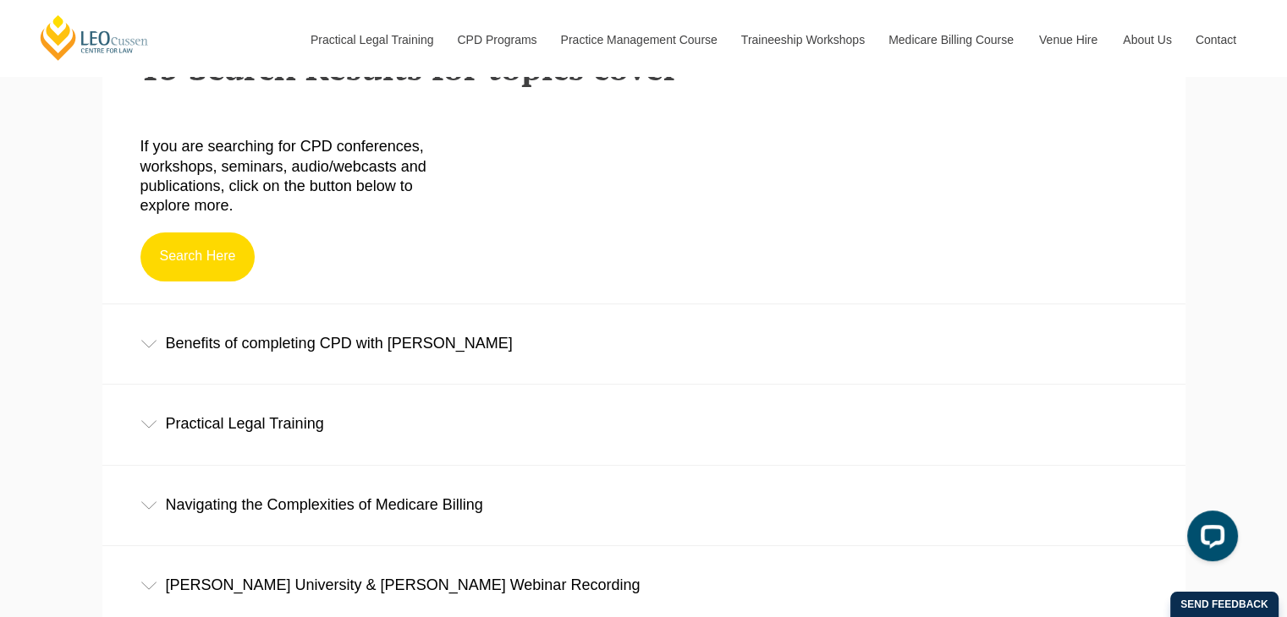
click at [213, 258] on link "Search Here" at bounding box center [197, 257] width 115 height 49
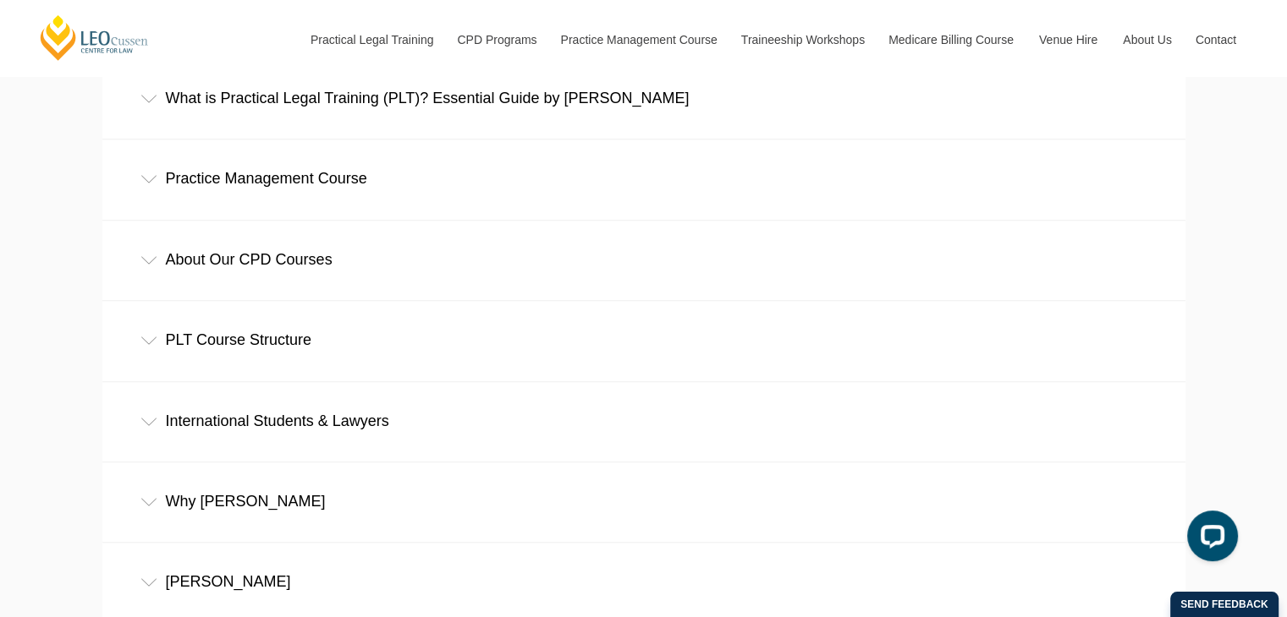
scroll to position [1463, 0]
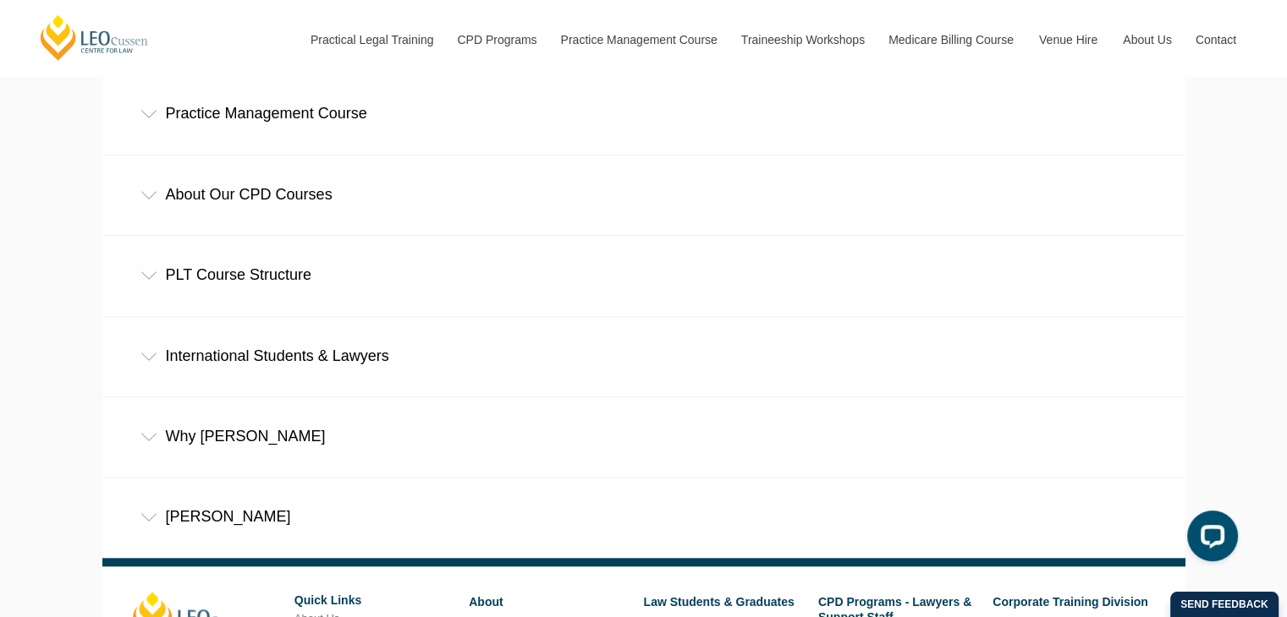
click at [145, 275] on icon at bounding box center [148, 276] width 17 height 8
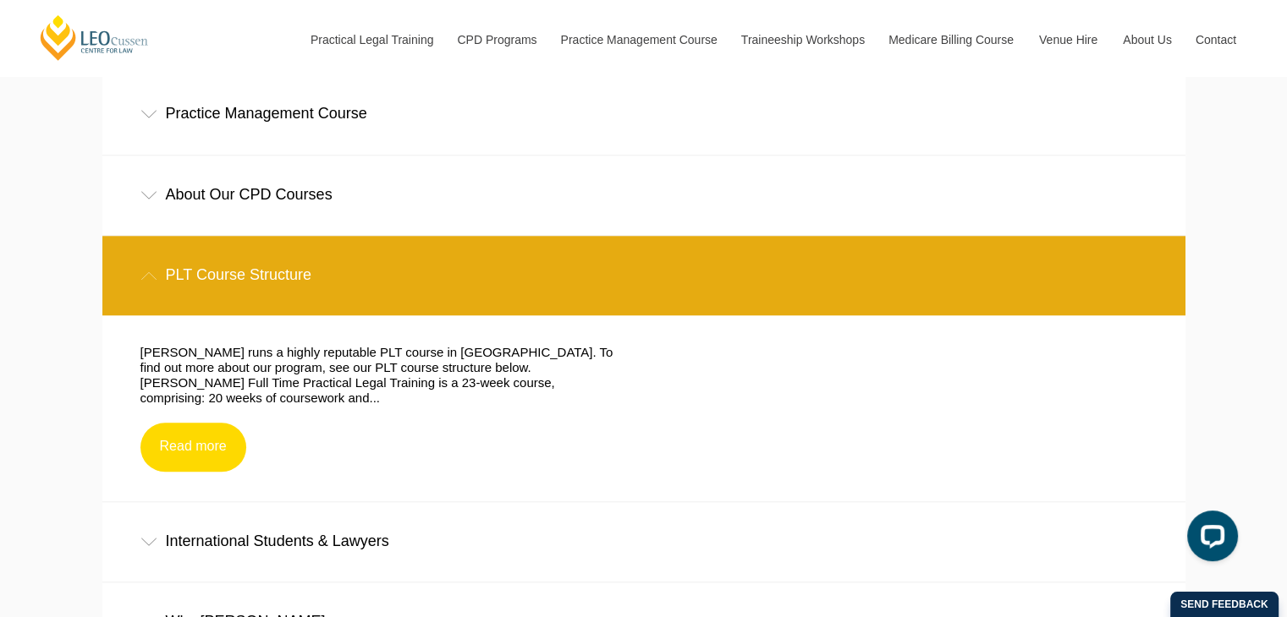
click at [190, 432] on link "Read more" at bounding box center [193, 447] width 106 height 49
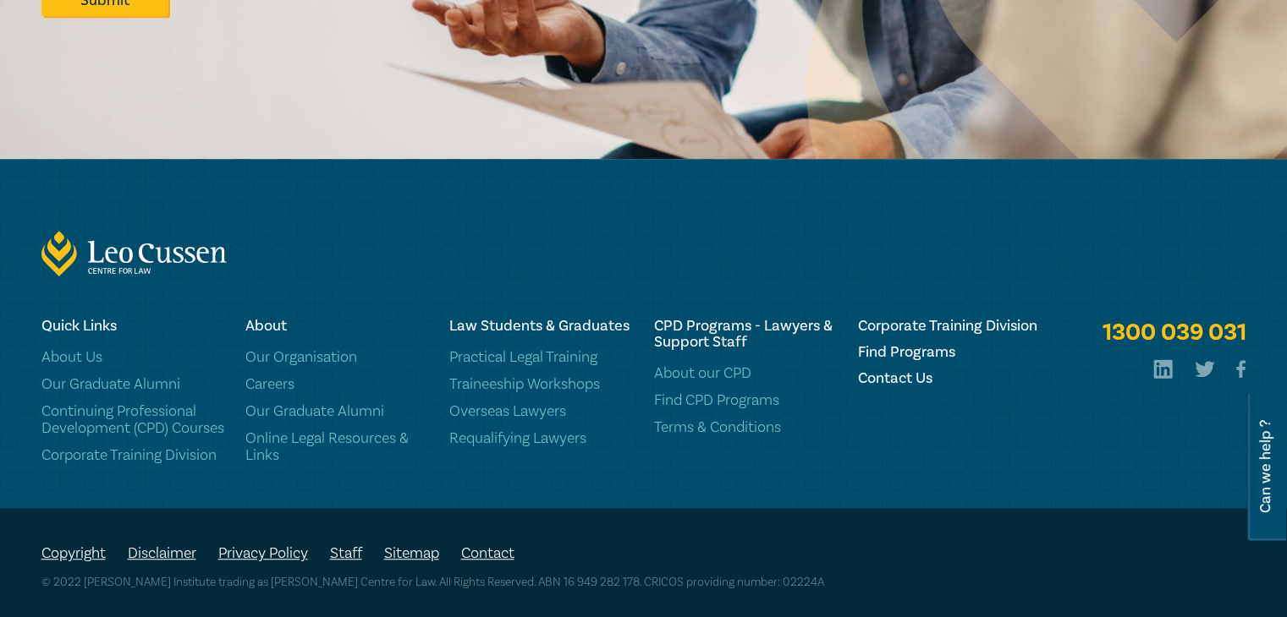
scroll to position [1117, 0]
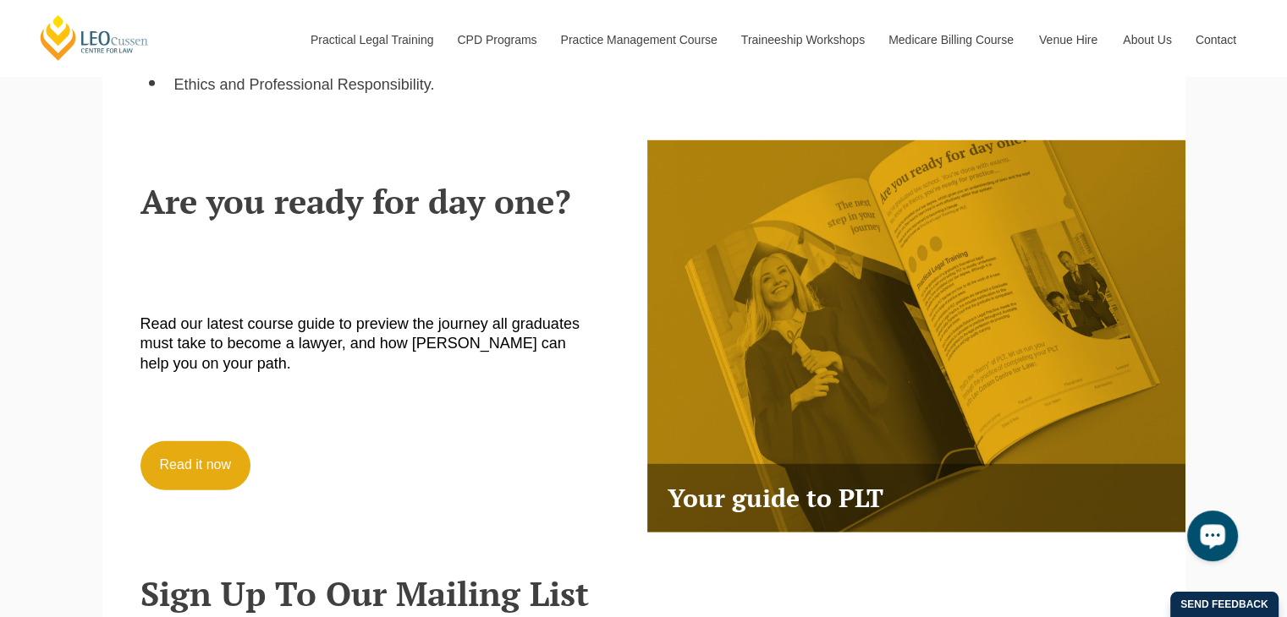
scroll to position [4642, 0]
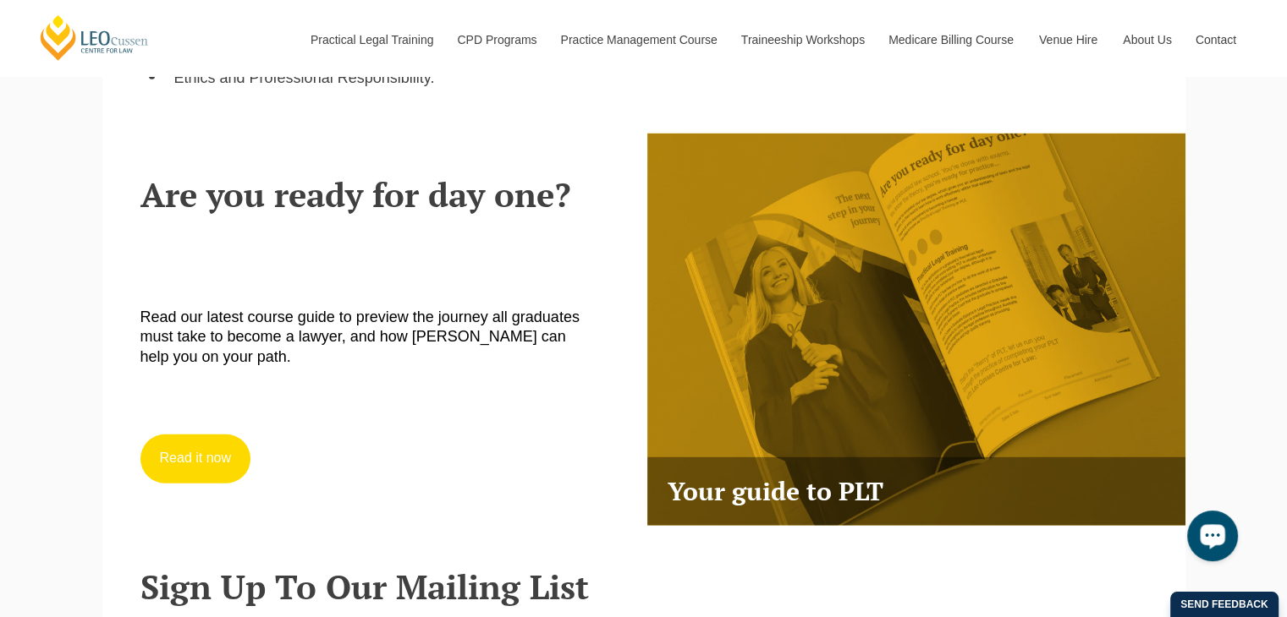
click at [199, 435] on link "Read it now" at bounding box center [195, 459] width 111 height 49
